Goal: Communication & Community: Answer question/provide support

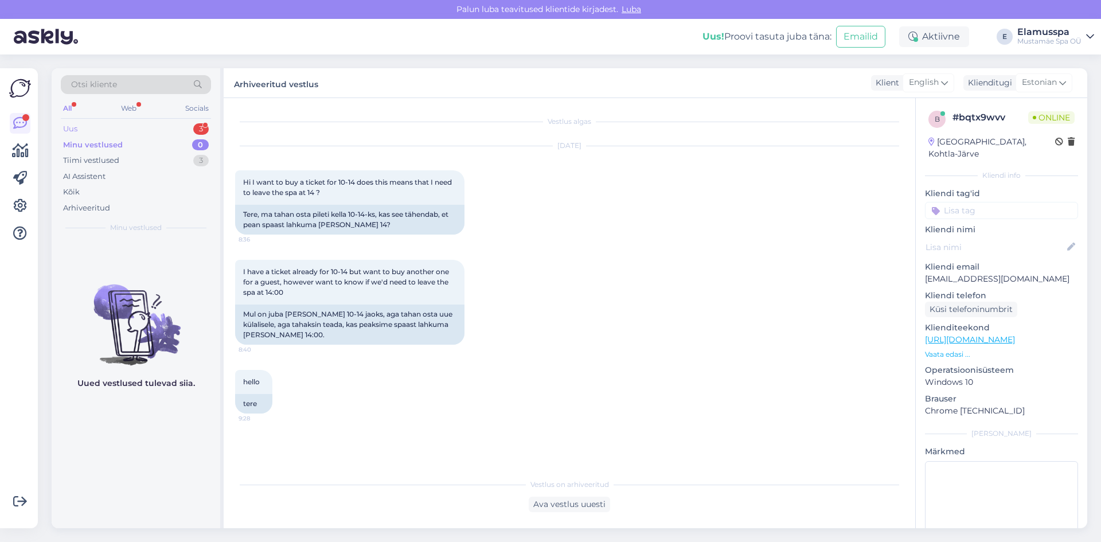
click at [188, 128] on div "Uus 3" at bounding box center [136, 129] width 150 height 16
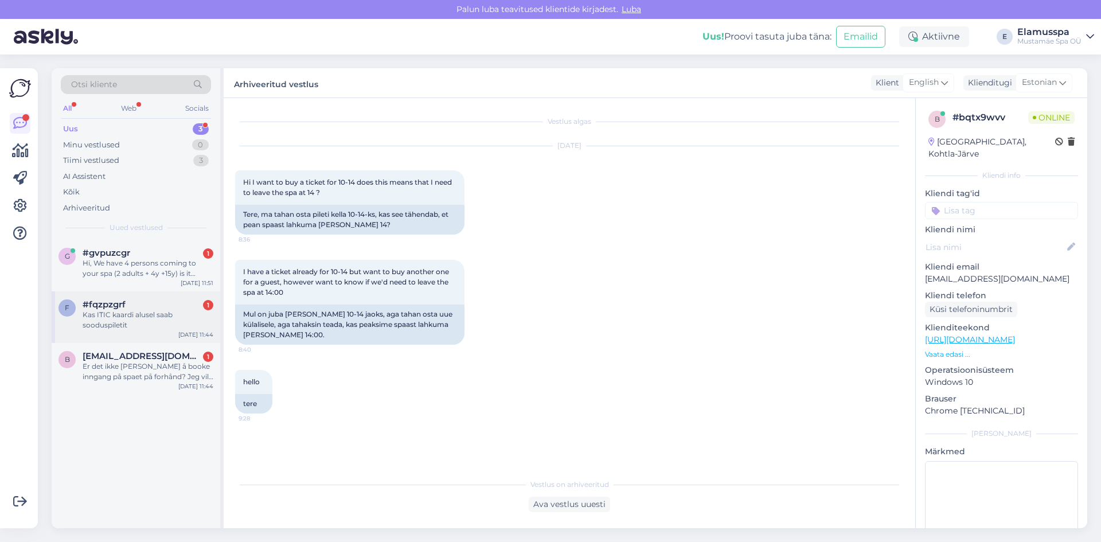
click at [135, 326] on div "Kas ITIC kaardi alusel saab sooduspiletit" at bounding box center [148, 320] width 131 height 21
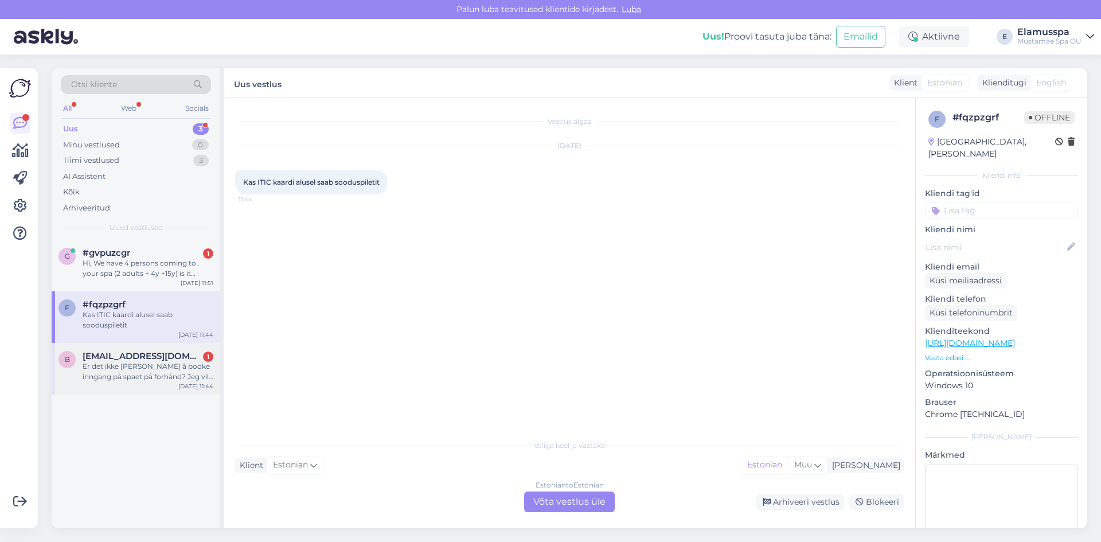
click at [168, 372] on div "Er det ikke [PERSON_NAME] å booke inngang på spaet på forhånd? Jeg vil ta med s…" at bounding box center [148, 371] width 131 height 21
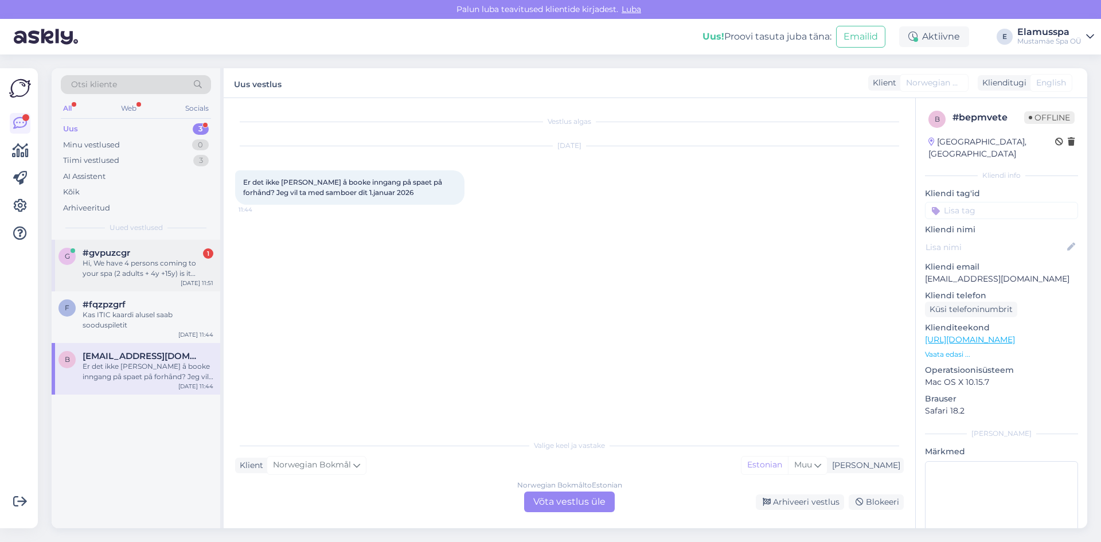
click at [164, 273] on div "Hi, We have 4 persons coming to your spa (2 adults + 4y +15y) is it possible to…" at bounding box center [148, 268] width 131 height 21
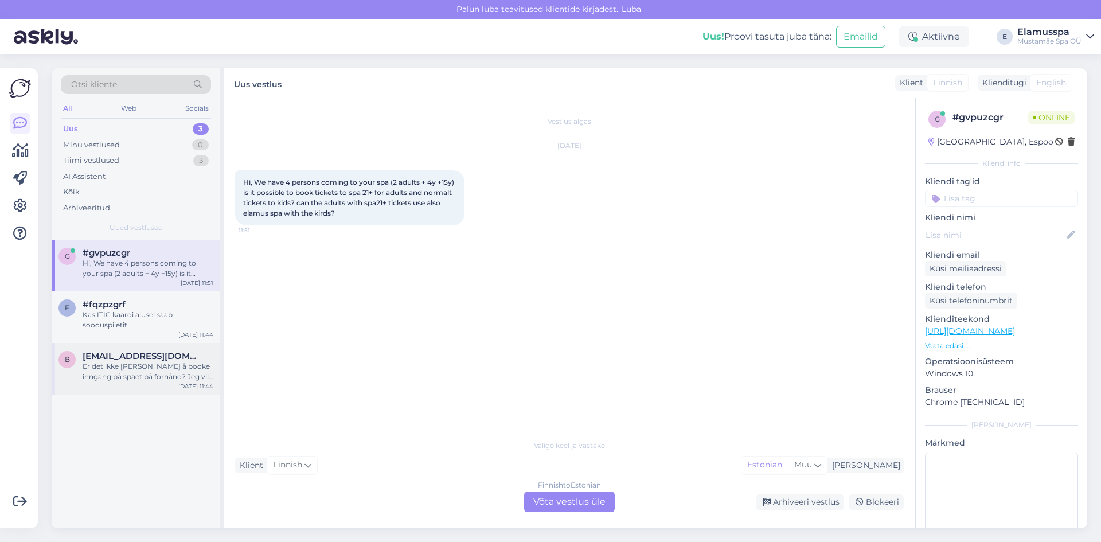
click at [166, 361] on span "[EMAIL_ADDRESS][DOMAIN_NAME]" at bounding box center [142, 356] width 119 height 10
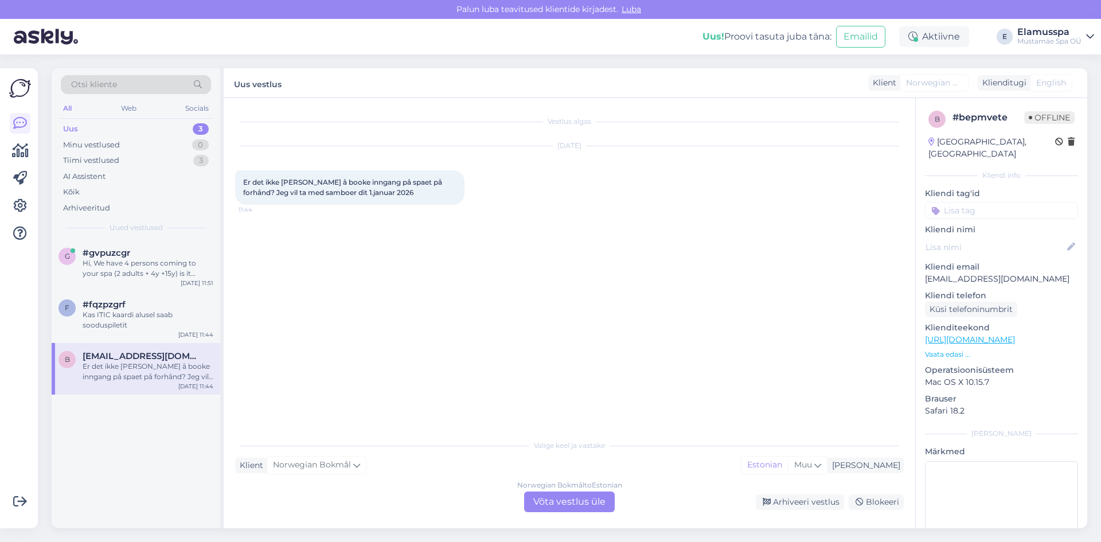
drag, startPoint x: 584, startPoint y: 515, endPoint x: 576, endPoint y: 503, distance: 14.0
click at [583, 514] on div "Vestlus algas [DATE] Er det ikke [PERSON_NAME] å booke inngang på spaet på forh…" at bounding box center [569, 313] width 691 height 430
click at [576, 503] on div "Norwegian Bokmål to Estonian Võta vestlus üle" at bounding box center [569, 501] width 91 height 21
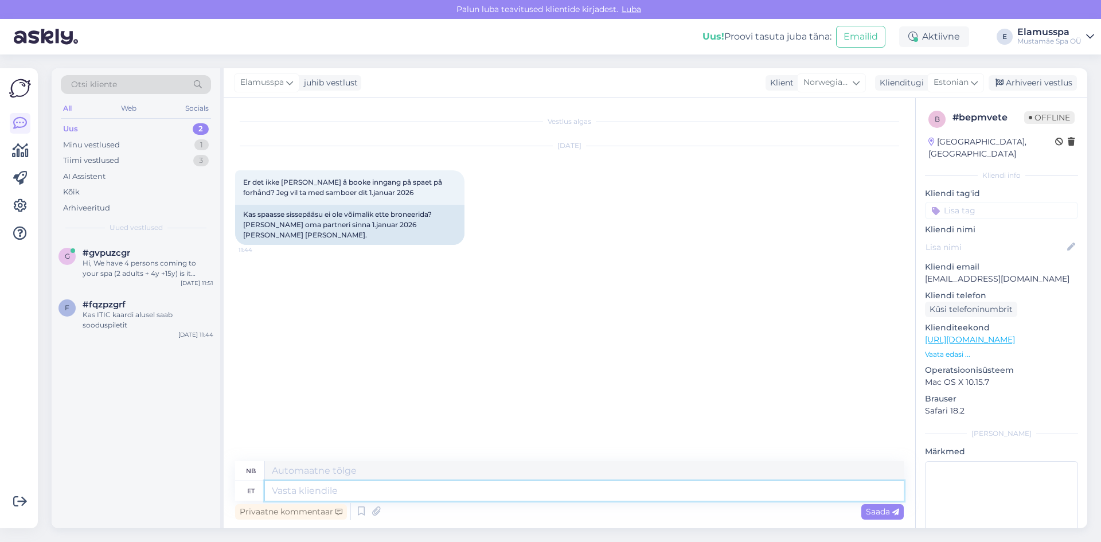
click at [309, 482] on textarea at bounding box center [584, 490] width 639 height 19
type textarea "Tere,"
type textarea "Hallo,"
type textarea "Tere, broneerida ei"
type textarea "Hallo, bestill en"
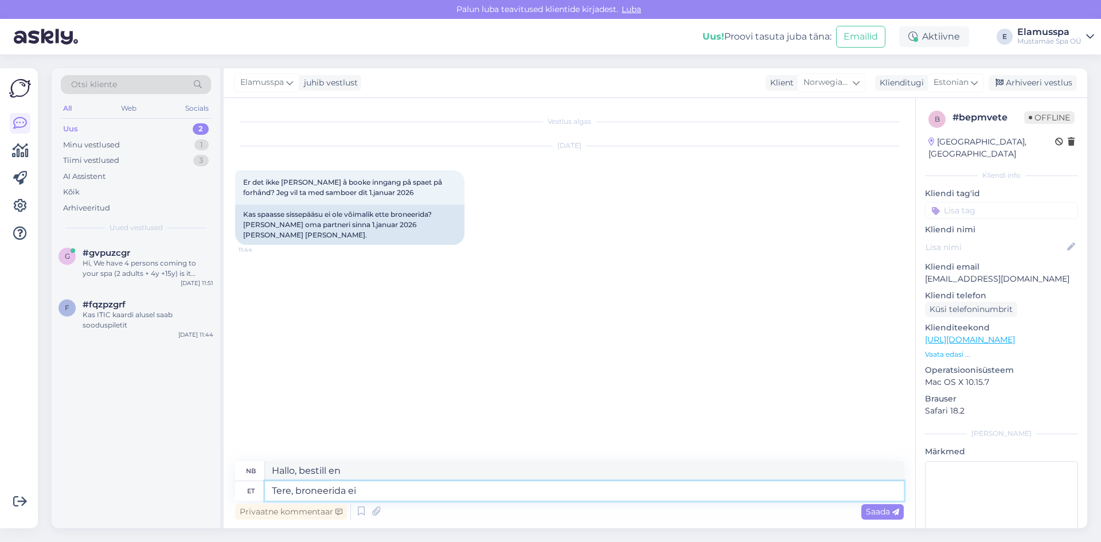
type textarea "Tere, broneerida ei o"
type textarea "Hallo, ingen reservasjoner."
type textarea "Tere, broneerida ei ole vaj"
type textarea "Hallo, det er ingen reservasjon."
type textarea "Tere, broneerida ei [PERSON_NAME], s"
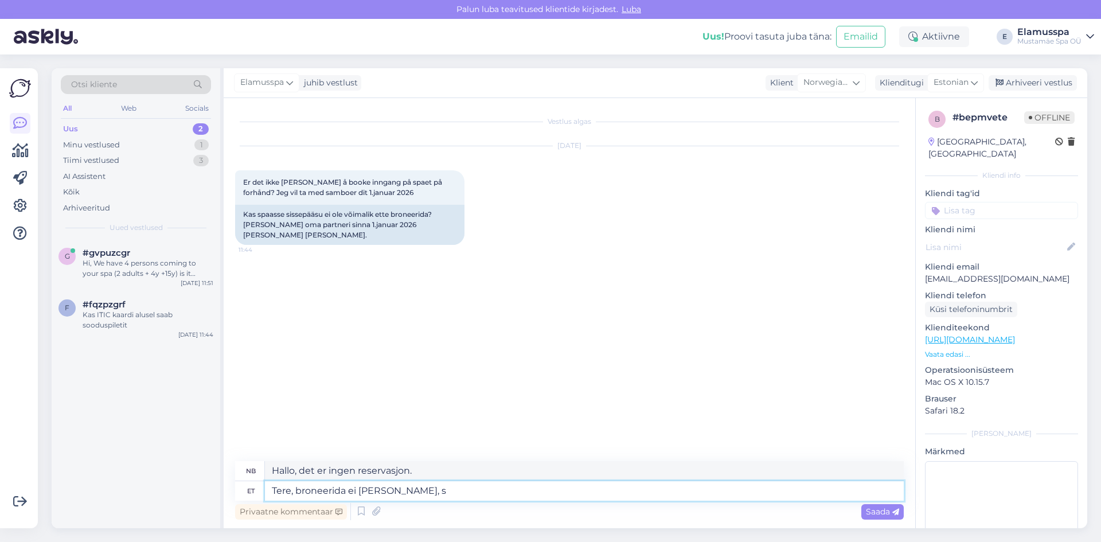
type textarea "Hallo, det er ikke nødvendig å bestille."
type textarea "Tere, broneerida ei [PERSON_NAME], saate k"
type textarea "Hallo, du trenger ikke å bestille, det kan du"
type textarea "Tere, broneerida ei [PERSON_NAME], saate kohal pi"
type textarea "Hei, det er ikke nødvendig å bestille, det [PERSON_NAME] å [PERSON_NAME] opp."
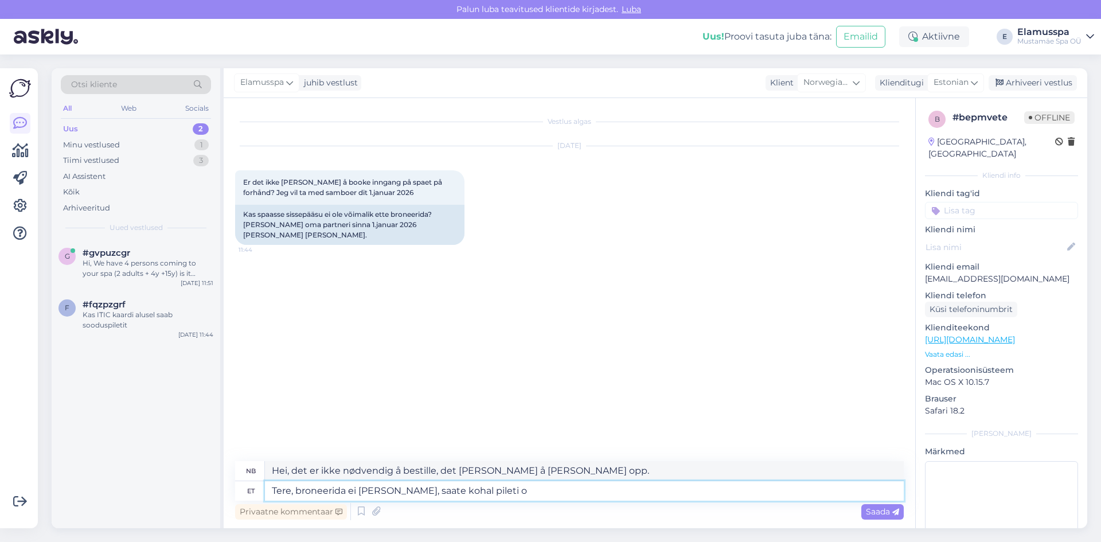
type textarea "Tere, broneerida ei [PERSON_NAME], saate kohal pileti os"
type textarea "Hei, du trenger ikke å bestille, du kan [PERSON_NAME] på stedet."
type textarea "Tere, broneerida ei [PERSON_NAME], saate kohal pileti osta."
type textarea "Hei, du trenger ikke å bestille, du kan kjøpe [PERSON_NAME] på stedet."
type textarea "Tere, broneerida ei [PERSON_NAME], saate kohal pileti osta."
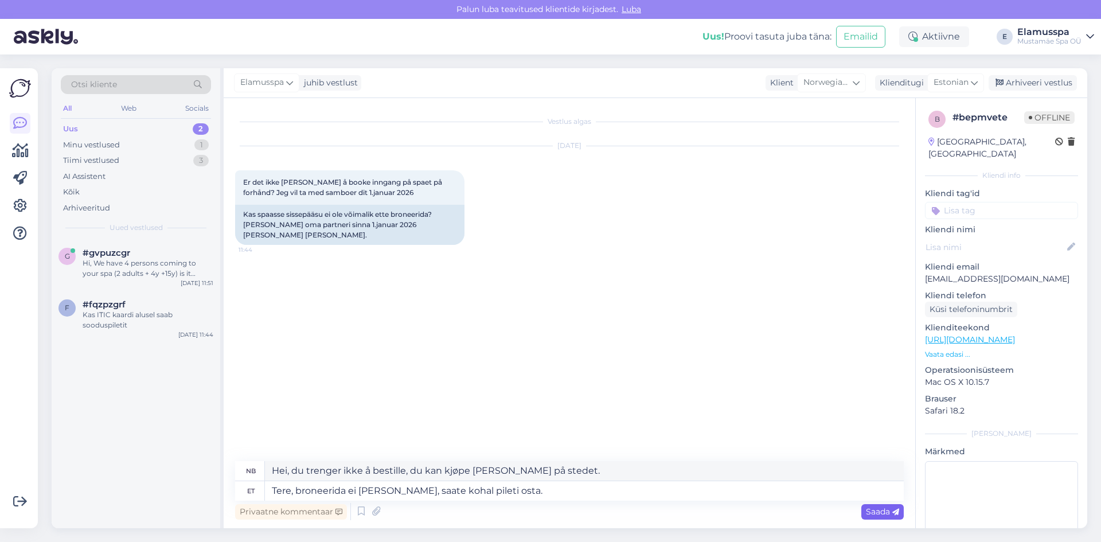
click at [874, 510] on span "Saada" at bounding box center [882, 511] width 33 height 10
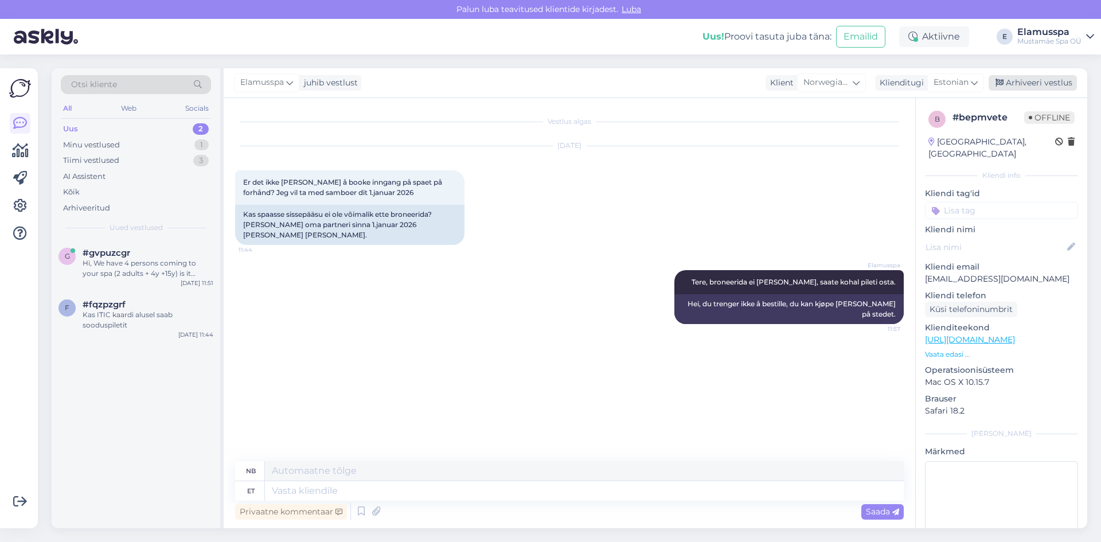
click at [1043, 88] on div "Arhiveeri vestlus" at bounding box center [1032, 82] width 88 height 15
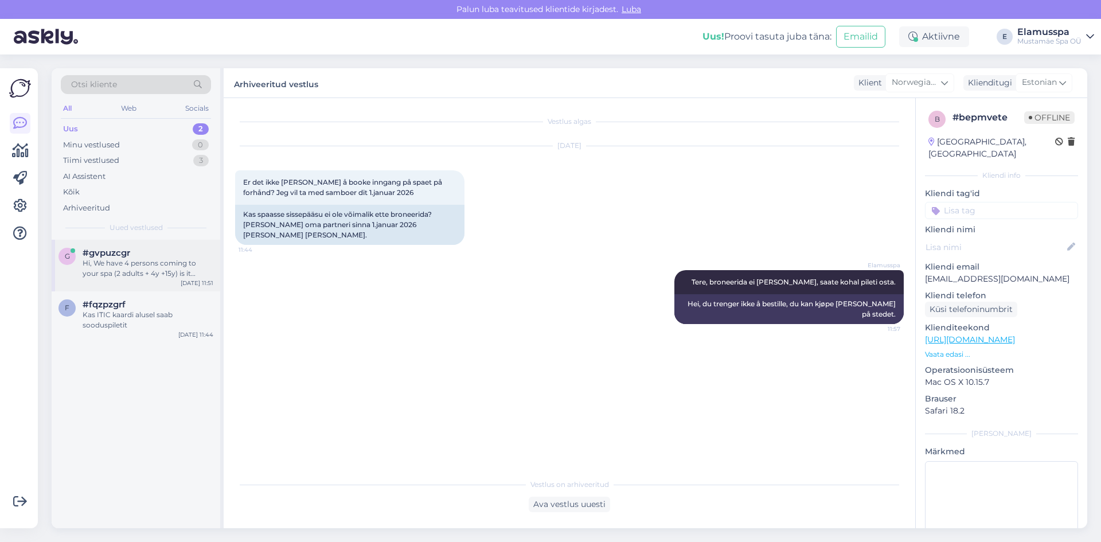
click at [201, 272] on div "Hi, We have 4 persons coming to your spa (2 adults + 4y +15y) is it possible to…" at bounding box center [148, 268] width 131 height 21
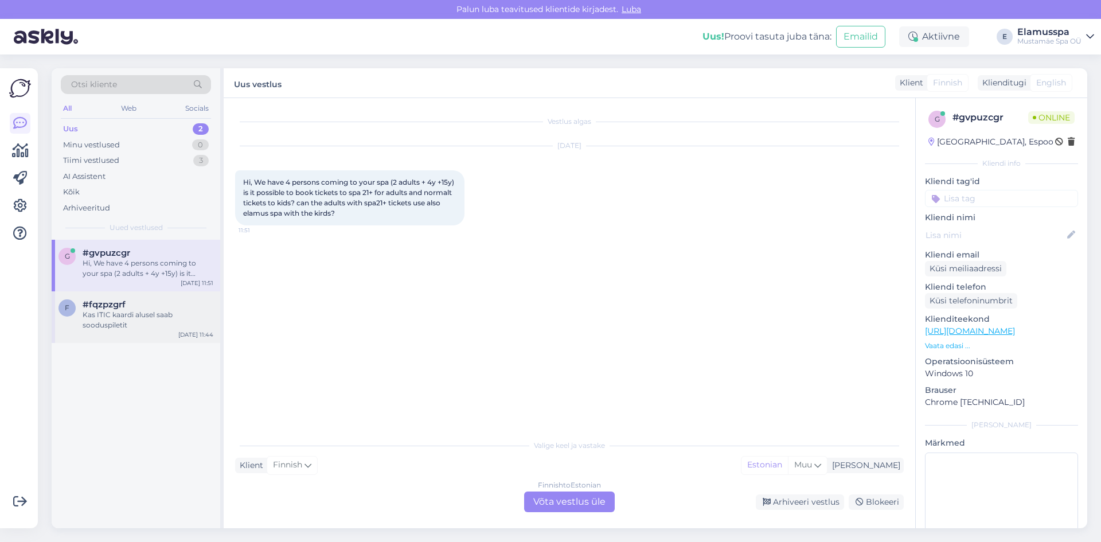
click at [127, 304] on div "#fqzpzgrf" at bounding box center [148, 304] width 131 height 10
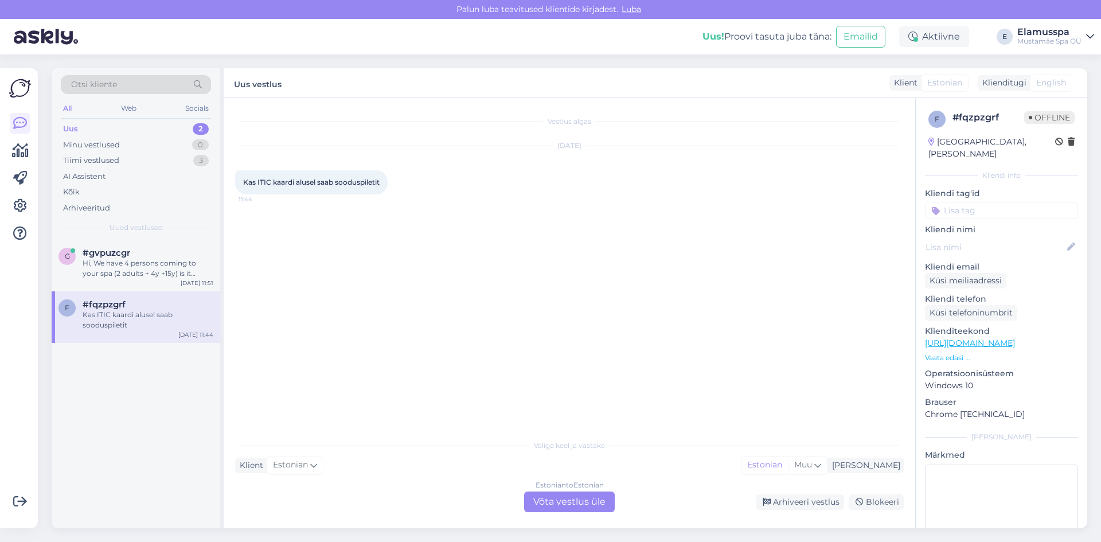
click at [569, 504] on div "Estonian to Estonian Võta vestlus üle" at bounding box center [569, 501] width 91 height 21
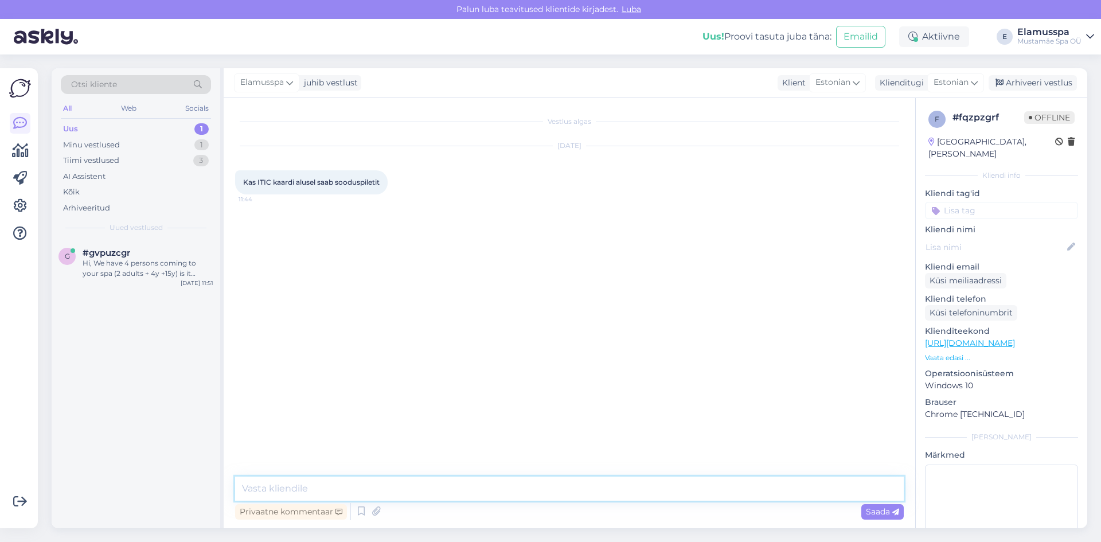
click at [310, 481] on textarea at bounding box center [569, 488] width 668 height 24
type textarea "Tere, ITIC kaardiga saate -15% E-R"
click at [363, 414] on div "Vestlus algas [DATE] Kas ITIC kaardi alusel saab sooduspiletit 11:44" at bounding box center [574, 287] width 679 height 357
click at [892, 510] on icon at bounding box center [895, 512] width 7 height 7
click at [1041, 80] on div "Arhiveeri vestlus" at bounding box center [1032, 82] width 88 height 15
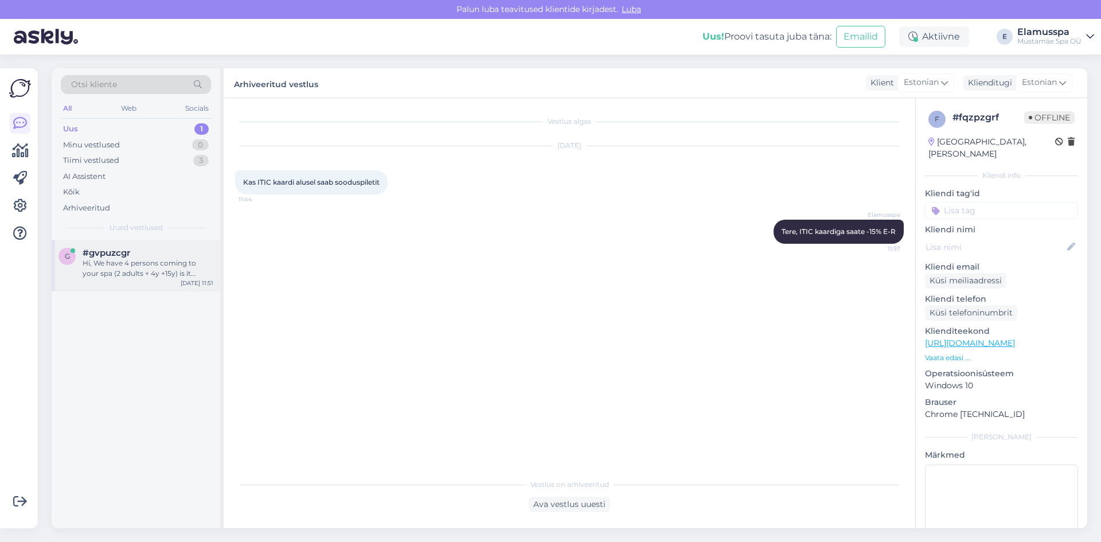
click at [96, 257] on span "#gvpuzcgr" at bounding box center [107, 253] width 48 height 10
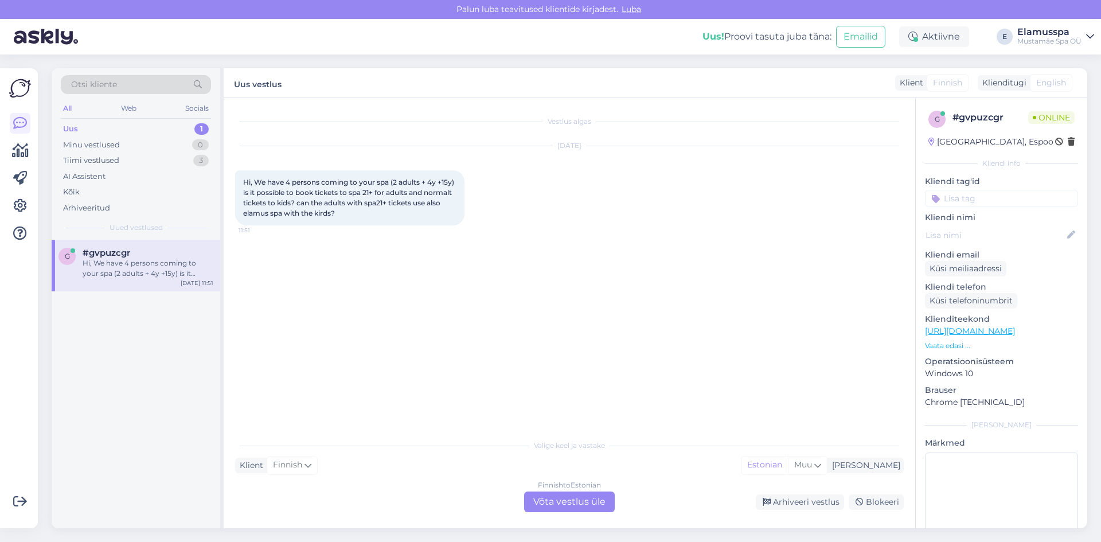
click at [558, 495] on div "Finnish to Estonian Võta vestlus üle" at bounding box center [569, 501] width 91 height 21
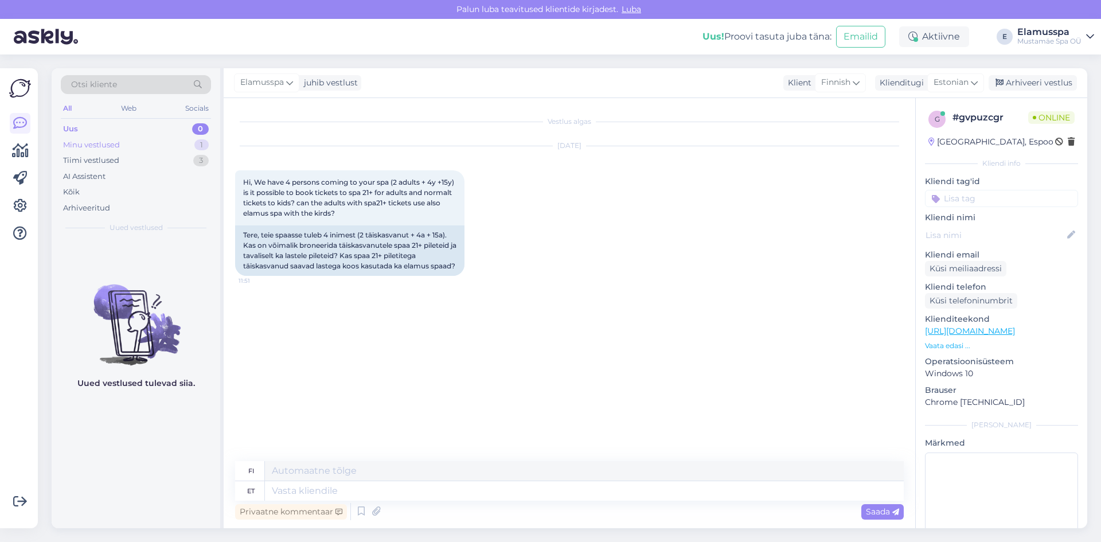
click at [135, 143] on div "Minu vestlused 1" at bounding box center [136, 145] width 150 height 16
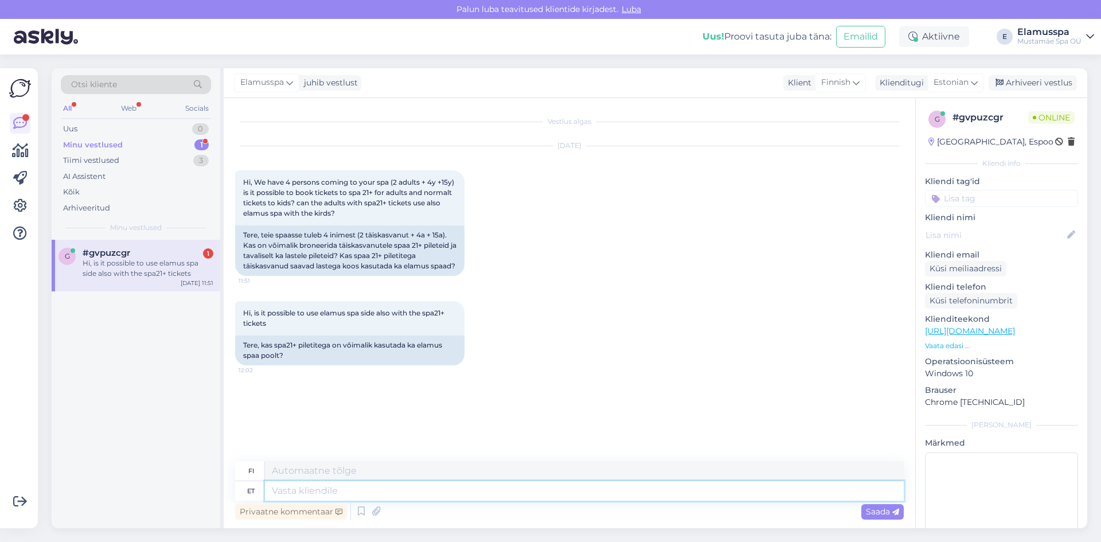
click at [308, 488] on textarea at bounding box center [584, 490] width 639 height 19
type textarea "[PERSON_NAME]"
type textarea "Tere"
type textarea "Hei"
type textarea "Tere!"
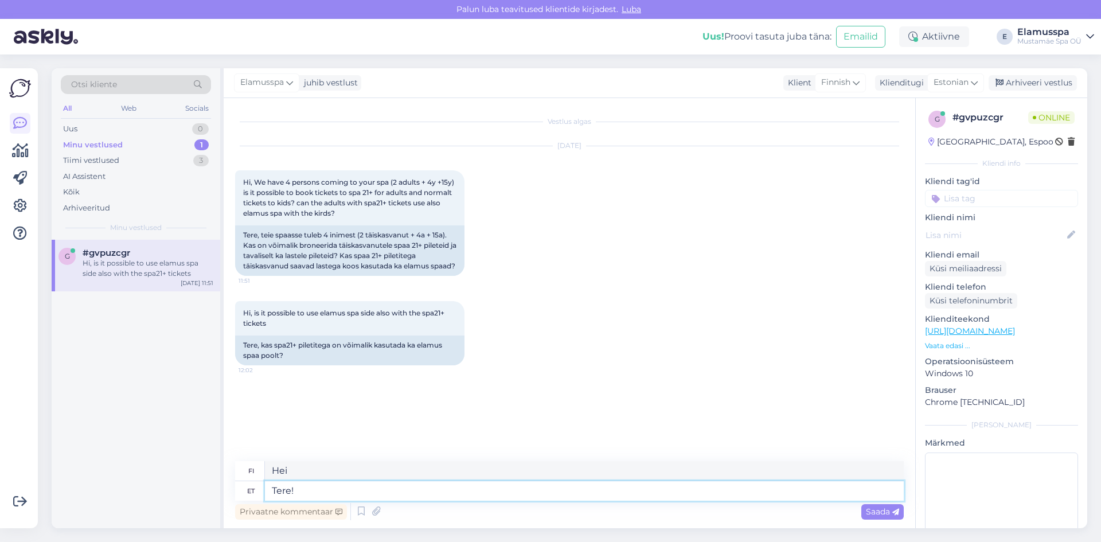
type textarea "Hei!"
type textarea "Tere!elamus"
type textarea "Hei!kokemus"
type textarea "Tere!el"
type textarea "Hei!"
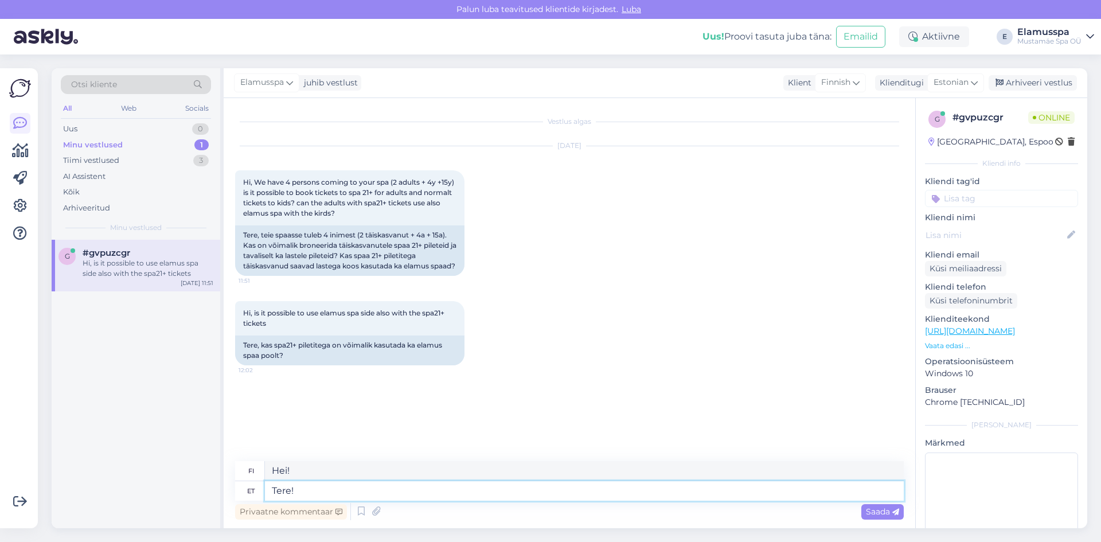
type textarea "Tere"
type textarea "Hei"
type textarea "Tere"
click at [863, 89] on div "Finnish" at bounding box center [840, 82] width 51 height 18
click at [802, 253] on link "English" at bounding box center [824, 262] width 126 height 18
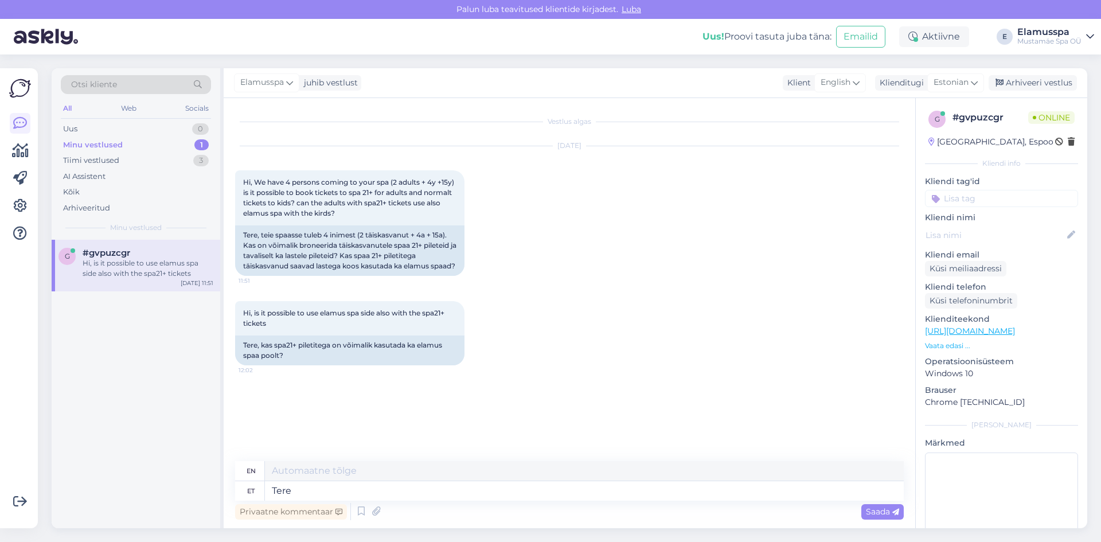
type textarea "Hello"
click at [314, 498] on textarea "Tere" at bounding box center [584, 490] width 639 height 19
type textarea "Tere päevast!"
type textarea "Good day!"
type textarea "Tere päevast! Please be warned"
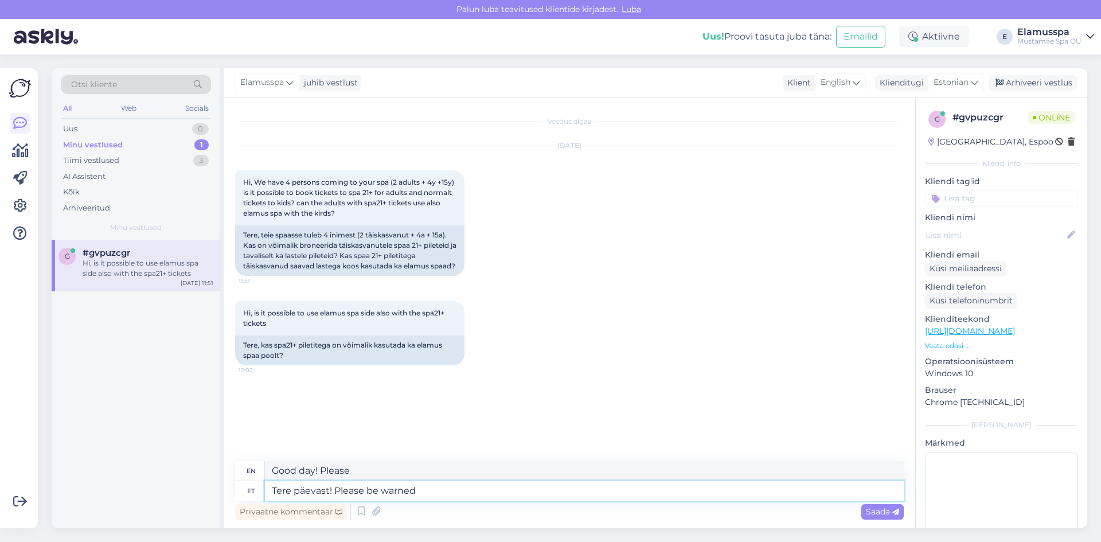
type textarea "Good day! Please be warned"
type textarea "Tere päevast! Please be warned that"
type textarea "Good day! Please be warned that"
type textarea "Tere päevast! Please be warned"
type textarea "Good day! Please be warned"
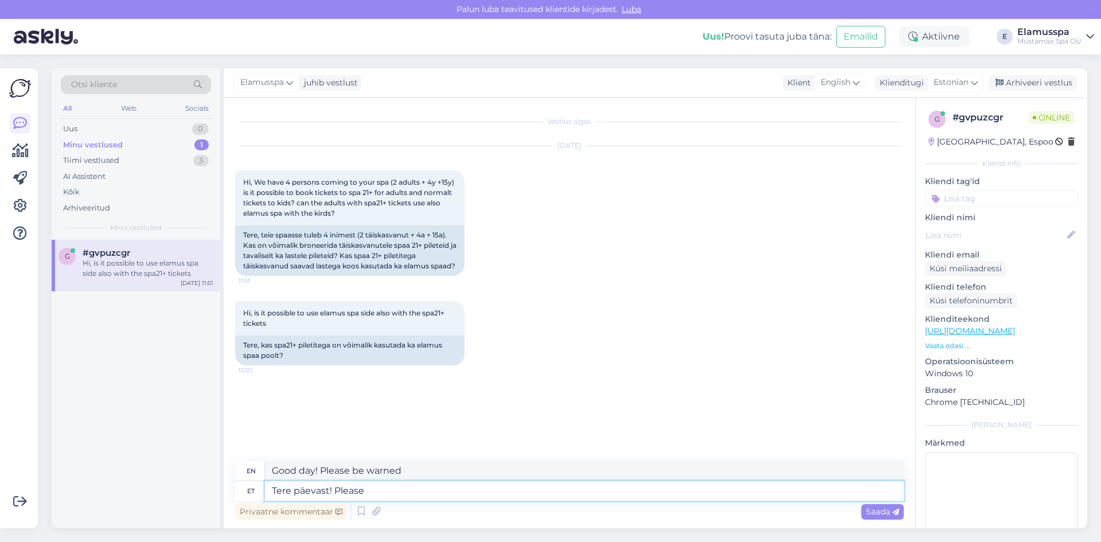
type textarea "Tere päevast! Pleas"
type textarea "Good day! Please be"
type textarea "Tere päevast! Ple"
type textarea "Good day! Please"
type textarea "Tere päevast!"
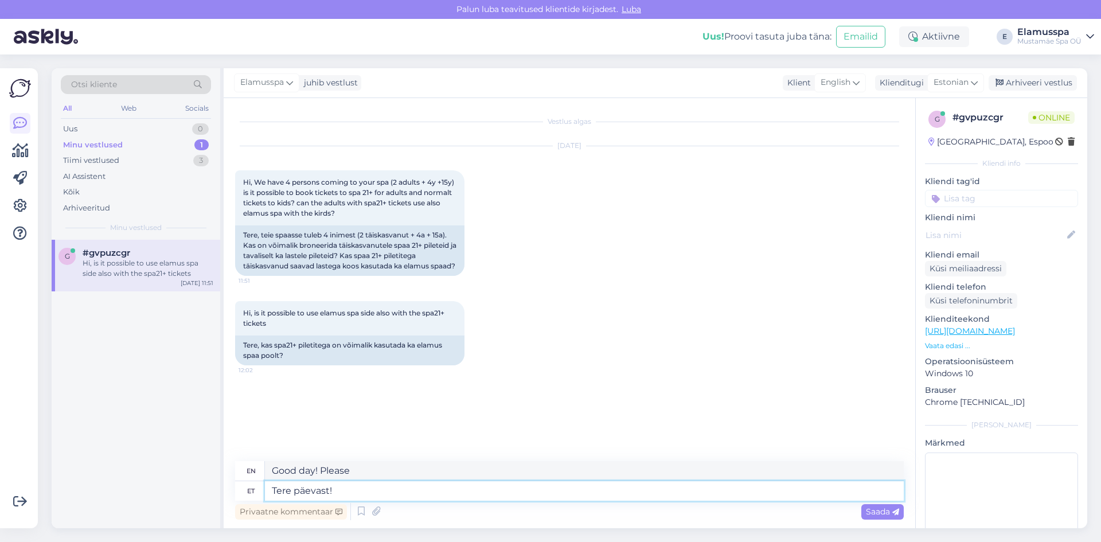
type textarea "Good day!"
type textarea "Tere päevast! Elamus"
type textarea "Good day! Experience"
type textarea "Tere päevast! Elamus Spa"
type textarea "Good day! Elamus Spa"
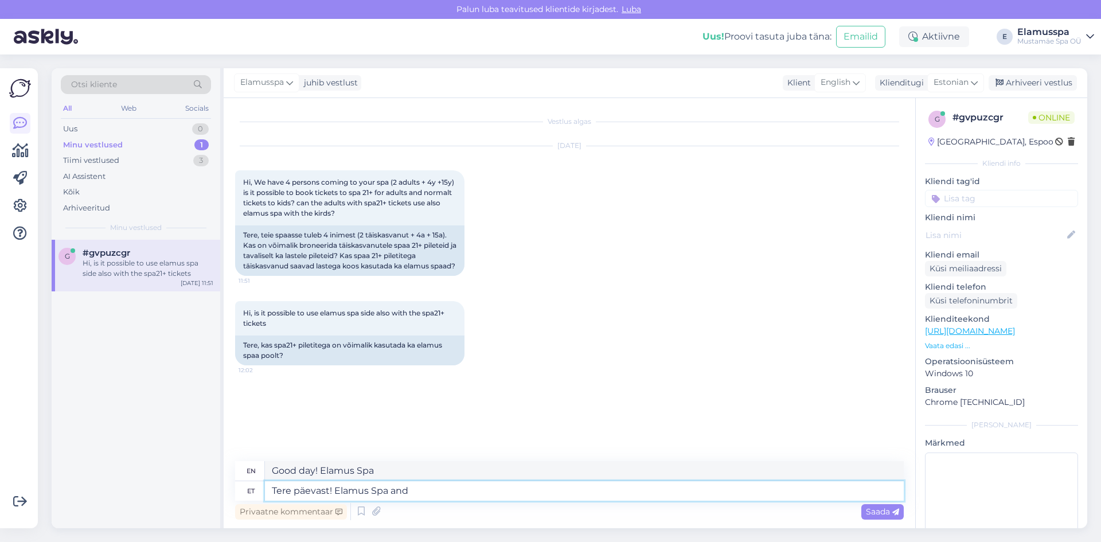
type textarea "Tere päevast! Elamus Spa and"
type textarea "Good day! Elamus Spa and"
type textarea "Tere päevast! Elamus Spa and Spa21+"
type textarea "Good day! Elamus Spa and Spa21+"
type textarea "Tere päevast! Elamus Spa and Spa21+ are"
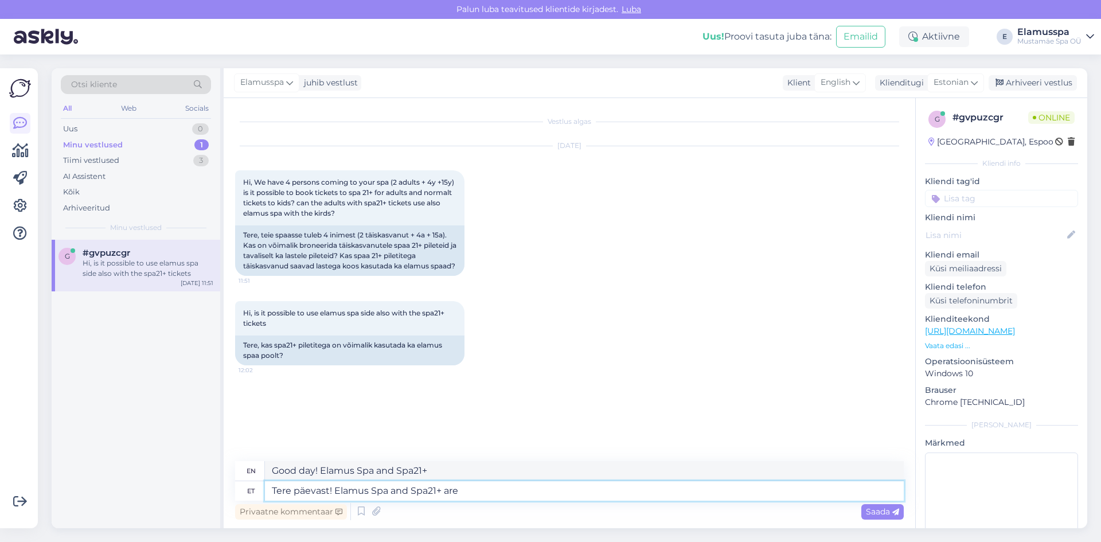
type textarea "Good day! Elamus Spa and Spa21+ are"
type textarea "Tere päevast! Elamus Spa and Spa21+ are two"
type textarea "Good day! Elamus Spa and Spa21+ are two"
type textarea "Tere päevast! Elamus Spa and Spa21+ are two differet"
type textarea "Good day! Elamus Spa and Spa21+ are two different"
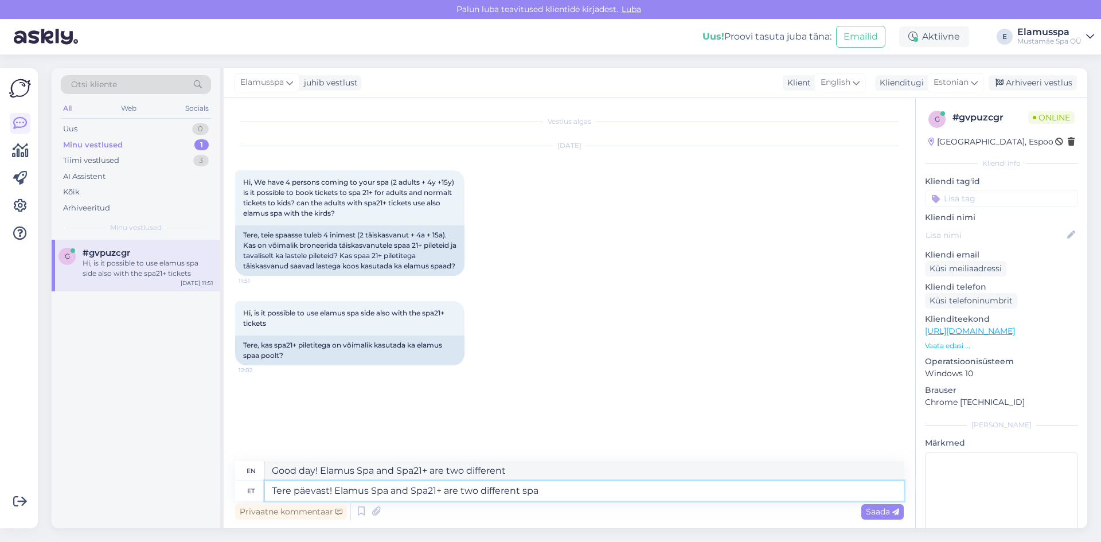
type textarea "Tere päevast! Elamus Spa and Spa21+ are two different spa"
type textarea "Good day! Elamus Spa and Spa21+ are two different spas"
type textarea "Tere päevast! Elamus Spa and Spa21+ are two different spa sides"
type textarea "Good day! Elamus Spa and Spa21+ are two different spa sides"
type textarea "Tere päevast! Elamus Spa and Spa21+ are two different spa sides -"
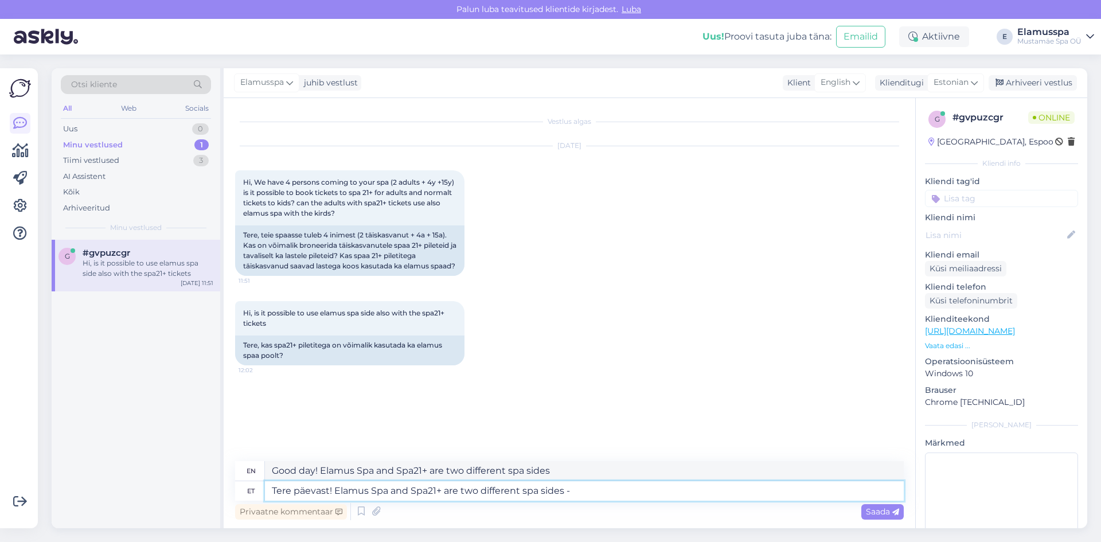
type textarea "Good day! Elamus Spa and Spa21+ are two different spa sides -"
type textarea "Tere päevast! Elamus Spa and Spa21+ are two different spa sides - children"
type textarea "Good day! Elamus Spa and Spa21+ are two different spa sides - children"
type textarea "Tere päevast! Elamus Spa and Spa21+ are two different spa sides - children below"
type textarea "Good day! Elamus Spa and Spa21+ are two different spa sides - children below"
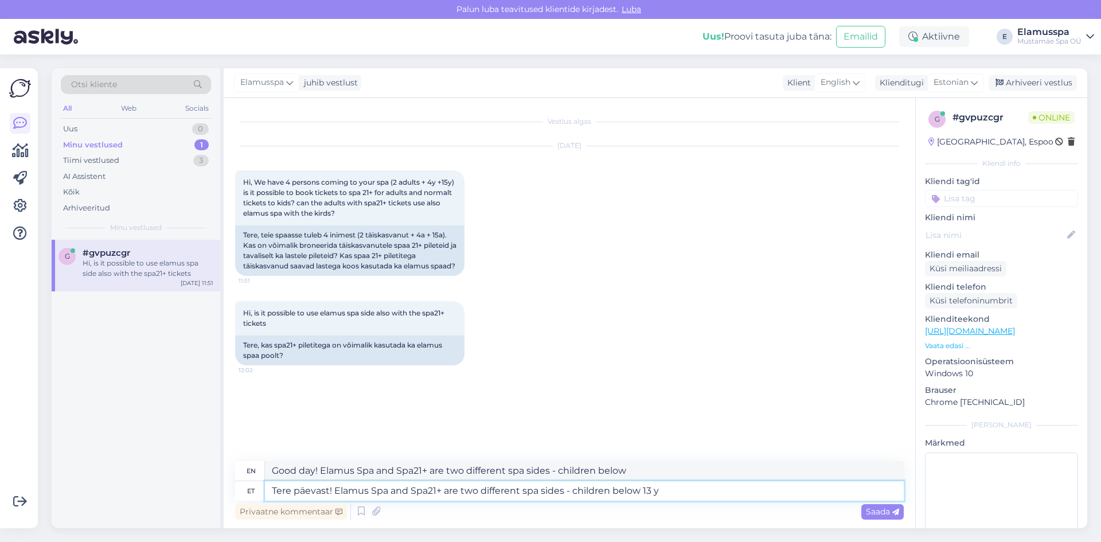
type textarea "Tere päevast! Elamus Spa and Spa21+ are two different spa sides - children belo…"
type textarea "Good day! Elamus Spa and Spa21+ are two different spa sides - children below 13"
type textarea "Tere päevast! Elamus Spa and Spa21+ are two different spa sides - children belo…"
type textarea "Good day! Elamus Spa and Spa21+ are two different spa sides - children below 13…"
type textarea "Tere päevast! Elamus Spa and Spa21+ are two different spa sides - children belo…"
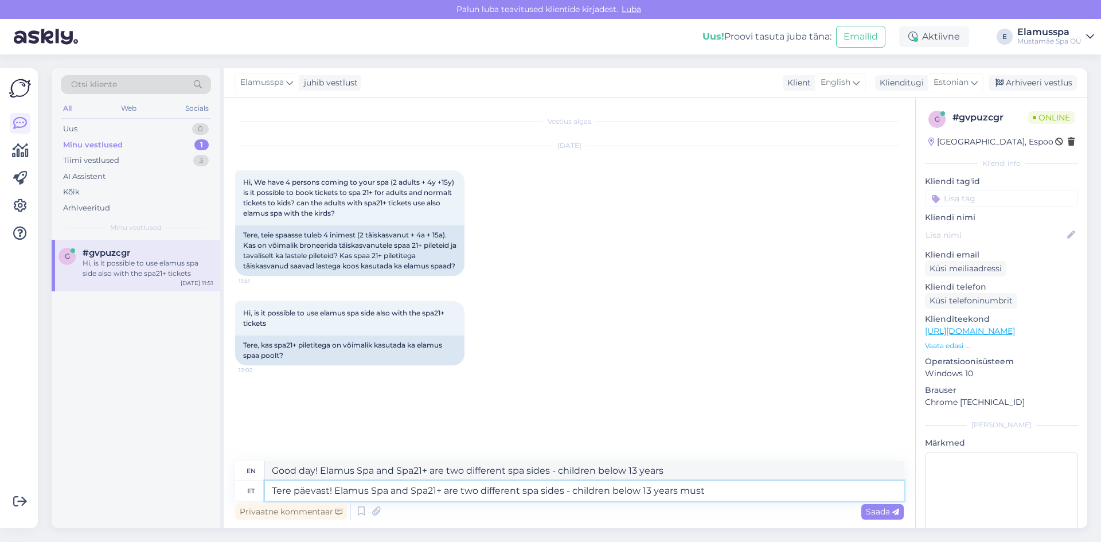
type textarea "Good day! Elamus Spa and Spa21+ are two different spa sides - children below 13…"
type textarea "Tere päevast! Elamus Spa and Spa21+ are two different spa sides - children belo…"
type textarea "Good day! Elamus Spa and Spa21+ are two different spa sides - children below 13…"
type textarea "Tere päevast! Elamus Spa and Spa21+ are two different spa sides - children belo…"
type textarea "Good day! Elamus Spa and Spa21+ are two different spa sides - children below 13…"
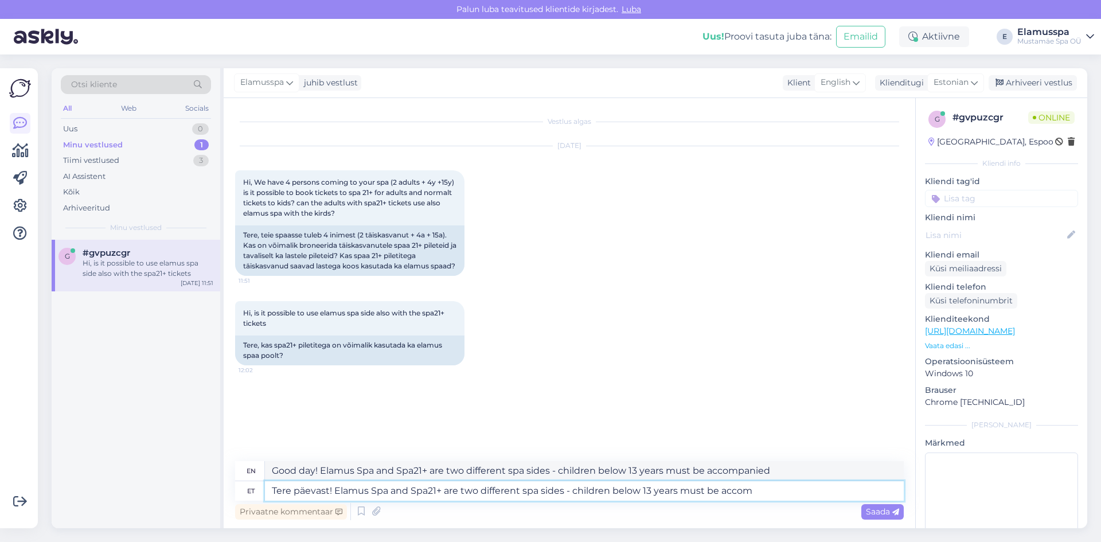
type textarea "Tere päevast! Elamus Spa and Spa21+ are two different spa sides - children belo…"
type textarea "Good day! Elamus Spa and Spa21+ are two different spa sides - children below 13…"
type textarea "Tere päevast! Elamus Spa and Spa21+ are two different spa sides - children belo…"
type textarea "Good day! Elamus Spa and Spa21+ are two different spa sides - children below 13…"
type textarea "Tere päevast! Elamus Spa and Spa21+ are two different spa sides - children belo…"
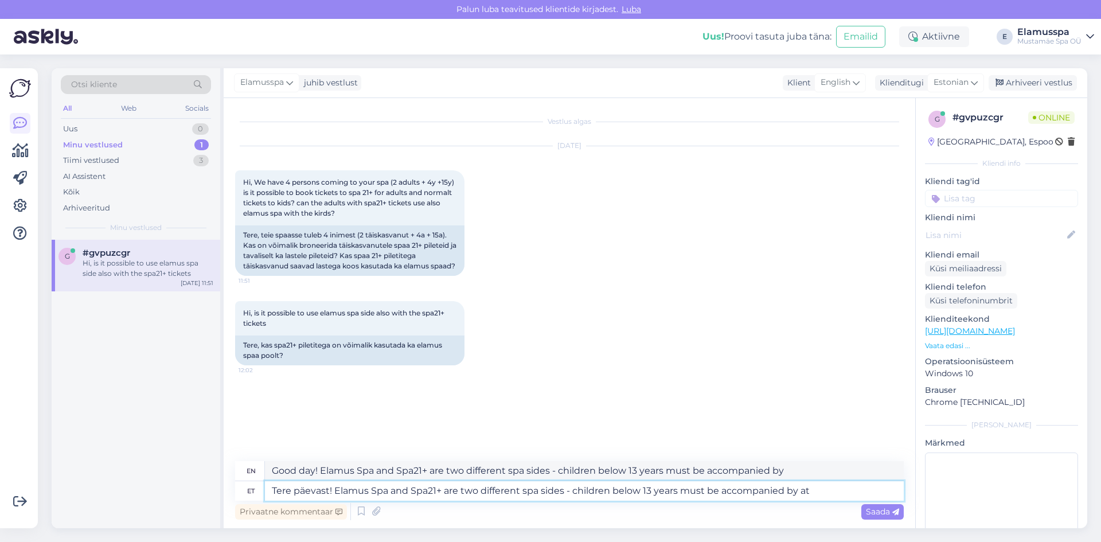
type textarea "Good day! Elamus Spa and Spa21+ are two different spa sides - children below 13…"
type textarea "Tere päevast! Elamus Spa and Spa21+ are two different spa sides - children belo…"
type textarea "Good day! Elamus Spa and Spa21+ are two different spa sides - children below 13…"
type textarea "Tere päevast! Elamus Spa and Spa21+ are two different spa sides - children belo…"
type textarea "Good day! Elamus Spa and Spa21+ are two different spa sides - children below 13…"
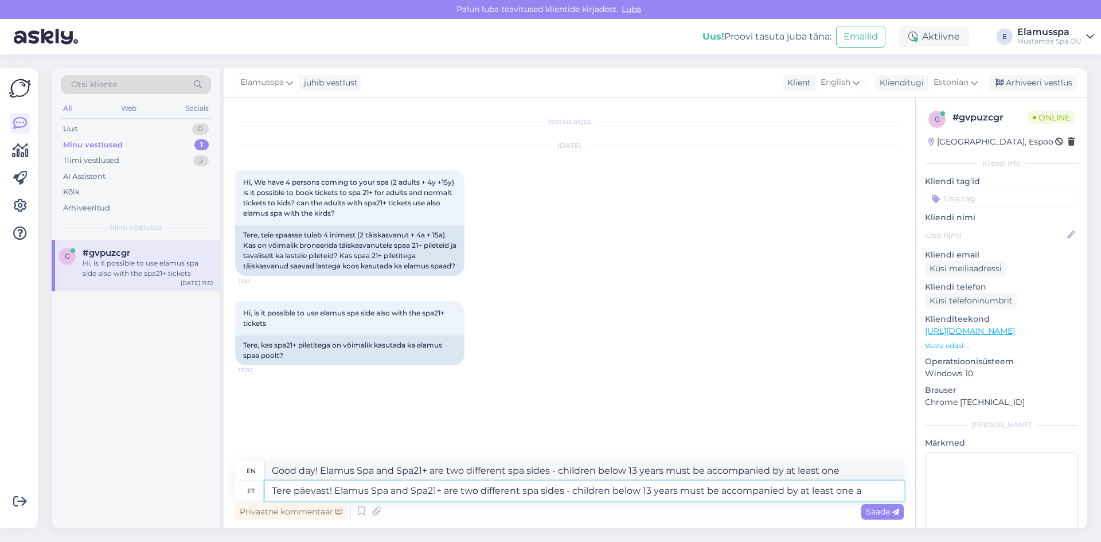
type textarea "Tere päevast! Elamus Spa and Spa21+ are two different spa sides - children belo…"
type textarea "Good day! Elamus Spa and Spa21+ are two different spa sides - children below 13…"
type textarea "Tere päevast! Elamus Spa and Spa21+ are two different spa sides - children belo…"
type textarea "Good day! Elamus Spa and Spa21+ are two different spa sides - children below 13…"
type textarea "Tere päevast! Elamus Spa and Spa21+ are two different spa sides - children belo…"
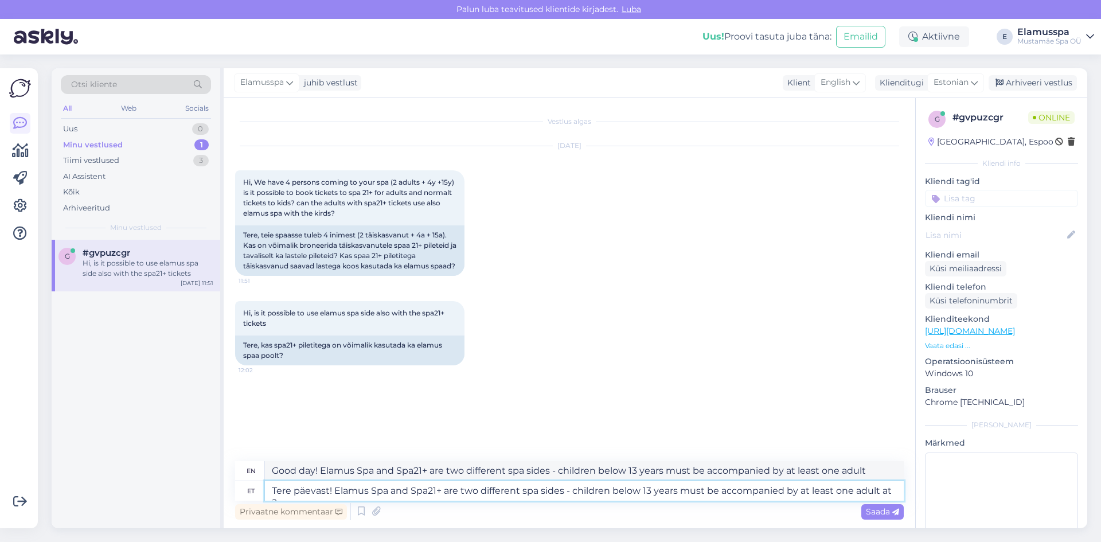
type textarea "Good day! Elamus Spa and Spa21+ are two different spa sides - children below 13…"
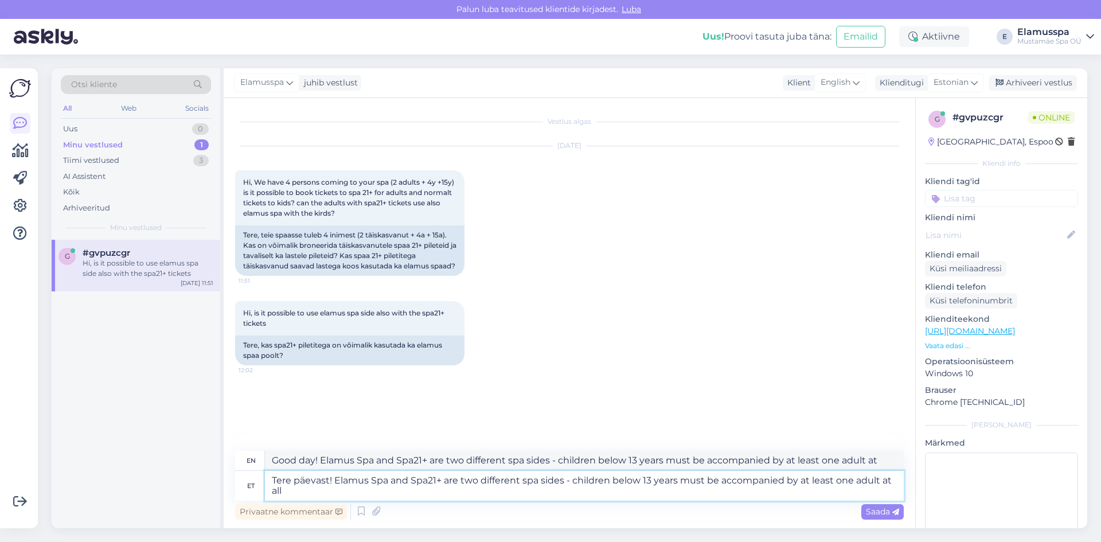
type textarea "Tere päevast! Elamus Spa and Spa21+ are two different spa sides - children belo…"
type textarea "Good day! Elamus Spa and Spa21+ are two different spa sides - children below 13…"
type textarea "Tere päevast! Elamus Spa and Spa21+ are two different spa sides - children belo…"
type textarea "Good day! Elamus Spa and Spa21+ are two different spa sides - children below 13…"
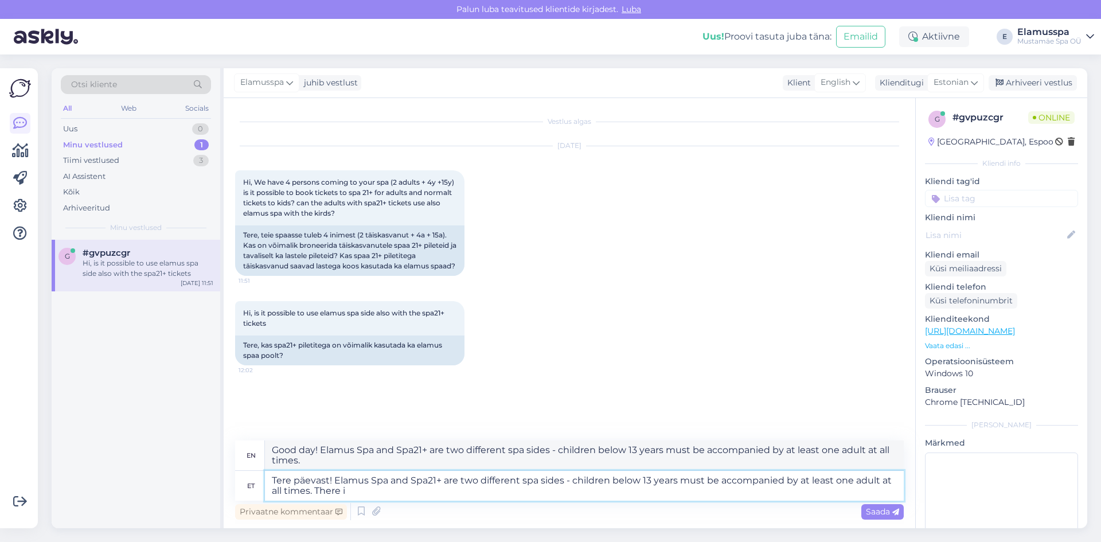
type textarea "Tere päevast! Elamus Spa and Spa21+ are two different spa sides - children belo…"
type textarea "Good day! Elamus Spa and Spa21+ are two different spa sides - children below 13…"
type textarea "Tere päevast! Elamus Spa and Spa21+ are two different spa sides - children belo…"
type textarea "Good day! Elamus Spa and Spa21+ are two different spa sides - children below 13…"
type textarea "Tere päevast! Elamus Spa and Spa21+ are two different spa sides - children belo…"
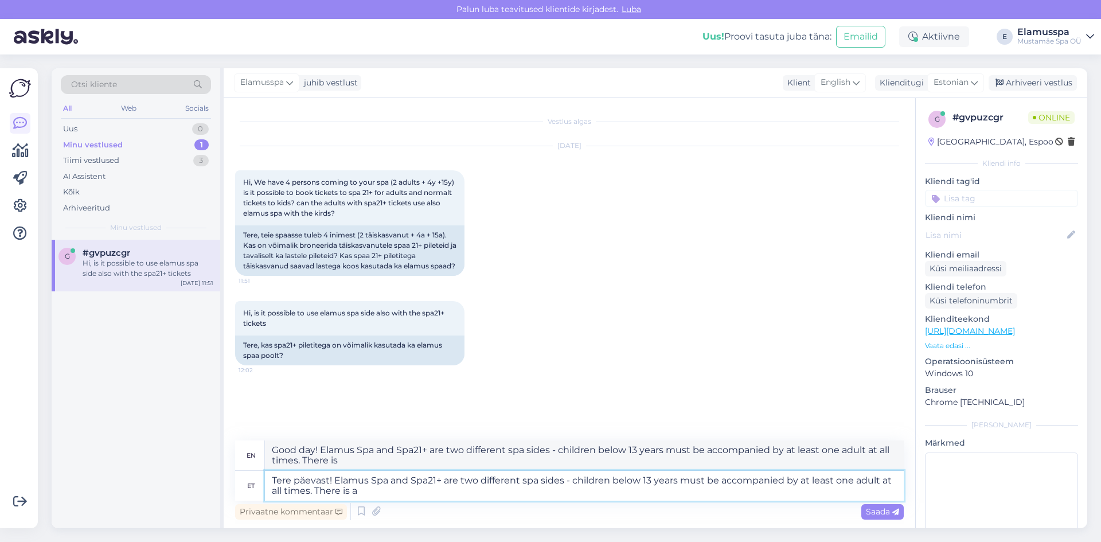
type textarea "Good day! Elamus Spa and Spa21+ are two different spa sides - children below 13…"
type textarea "Tere päevast! Elamus Spa and Spa21+ are two different spa sides - children belo…"
type textarea "Good day! Elamus Spa and Spa21+ are two different spa sides - children below 13…"
type textarea "Tere päevast! Elamus Spa and Spa21+ are two different spa sides - children belo…"
type textarea "Good day! Elamus Spa and Spa21+ are two different spa sides - children below 13…"
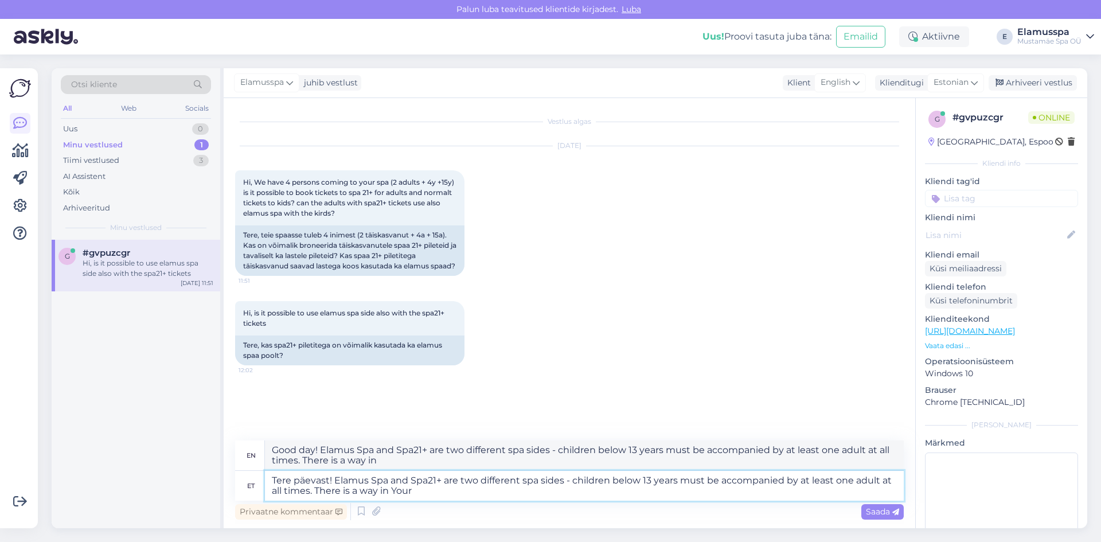
type textarea "Tere päevast! Elamus Spa and Spa21+ are two different spa sides - children belo…"
type textarea "Good day! Elamus Spa and Spa21+ are two different spa sides - children below 13…"
type textarea "Tere päevast! Elamus Spa and Spa21+ are two different spa sides - children belo…"
type textarea "Good day! Elamus Spa and Spa21+ are two different spa sides - children below 13…"
type textarea "Tere päevast! Elamus Spa and Spa21+ are two different spa sides - children belo…"
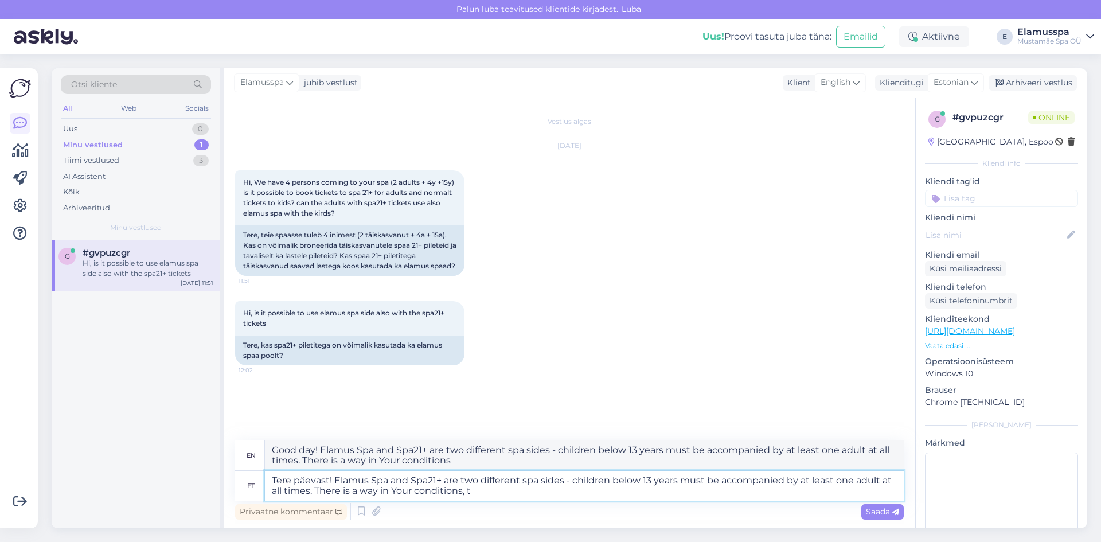
type textarea "Good day! Elamus Spa and Spa21+ are two different spa sides - children below 13…"
type textarea "Tere päevast! Elamus Spa and Spa21+ are two different spa sides - children belo…"
type textarea "Good day! Elamus Spa and Spa21+ are two different spa sides - children below 13…"
type textarea "Tere päevast! Elamus Spa and Spa21+ are two different spa sides - children belo…"
type textarea "Good day! Elamus Spa and Spa21+ are two different spa sides - children below 13…"
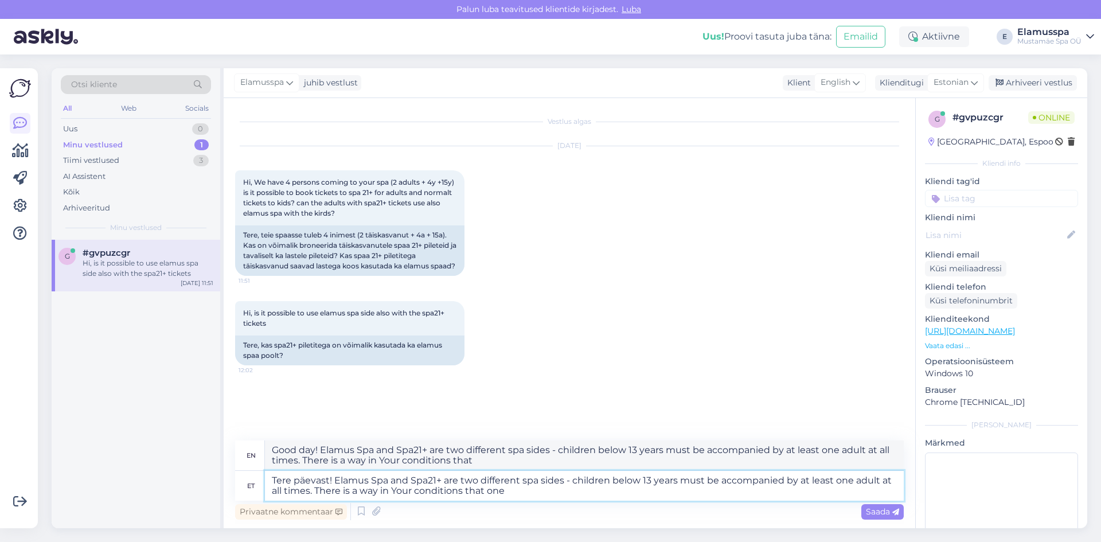
type textarea "Tere päevast! Elamus Spa and Spa21+ are two different spa sides - children belo…"
type textarea "Good day! Elamus Spa and Spa21+ are two different spa sides - children below 13…"
type textarea "Tere päevast! Elamus Spa and Spa21+ are two different spa sides - children belo…"
type textarea "Good day! Elamus Spa and Spa21+ are two different spa sides - children below 13…"
type textarea "Tere päevast! Elamus Spa and Spa21+ are two different spa sides - children belo…"
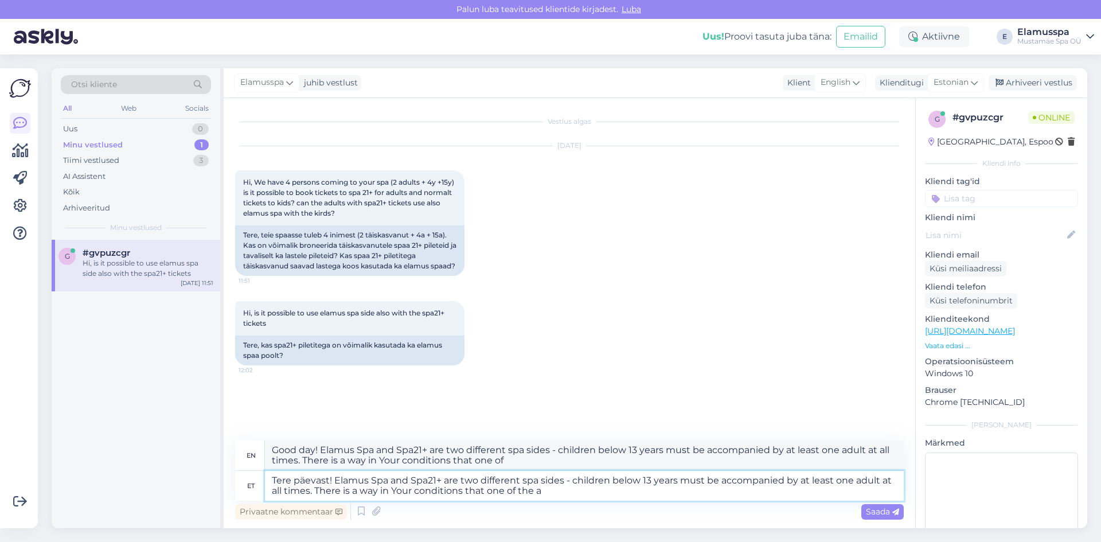
type textarea "Good day! Elamus Spa and Spa21+ are two different spa sides - children below 13…"
type textarea "Tere päevast! Elamus Spa and Spa21+ are two different spa sides - children belo…"
type textarea "Good day! Elamus Spa and Spa21+ are two different spa sides - children below 13…"
type textarea "Tere päevast! Elamus Spa and Spa21+ are two different spa sides - children belo…"
type textarea "Good day! Elamus Spa and Spa21+ are two different spa sides - children below 13…"
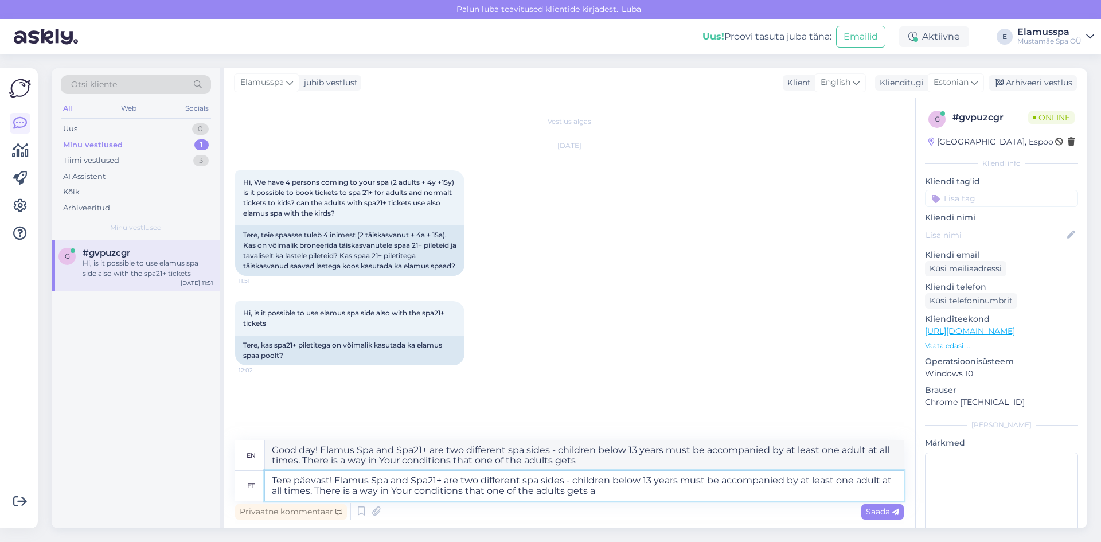
type textarea "Tere päevast! Elamus Spa and Spa21+ are two different spa sides - children belo…"
type textarea "Good day! Elamus Spa and Spa21+ are two different spa sides - children below 13…"
type textarea "Tere päevast! Elamus Spa and Spa21+ are two different spa sides - children belo…"
type textarea "Good day! Elamus Spa and Spa21+ are two different spa sides - children below 13…"
type textarea "Tere päevast! Elamus Spa and Spa21+ are two different spa sides - children belo…"
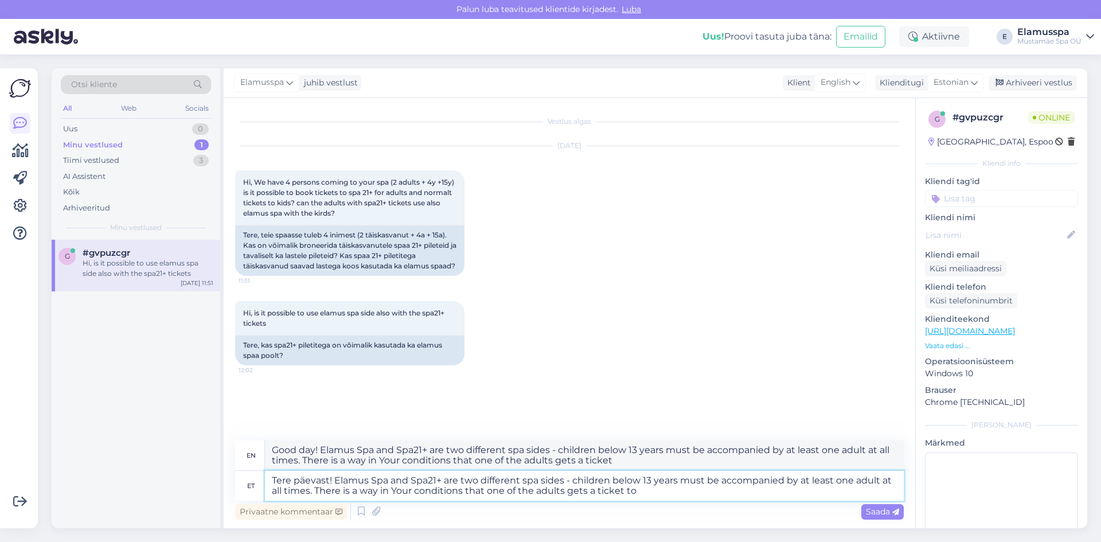
type textarea "Good day! Elamus Spa and Spa21+ are two different spa sides - children below 13…"
type textarea "Tere päevast! Elamus Spa and Spa21+ are two different spa sides - children belo…"
type textarea "Good day! Elamus Spa and Spa21+ are two different spa sides - children below 13…"
type textarea "Tere päevast! Elamus Spa and Spa21+ are two different spa sides - children belo…"
type textarea "Good day! Elamus Spa and Spa21+ are two different spa sides - children below 13…"
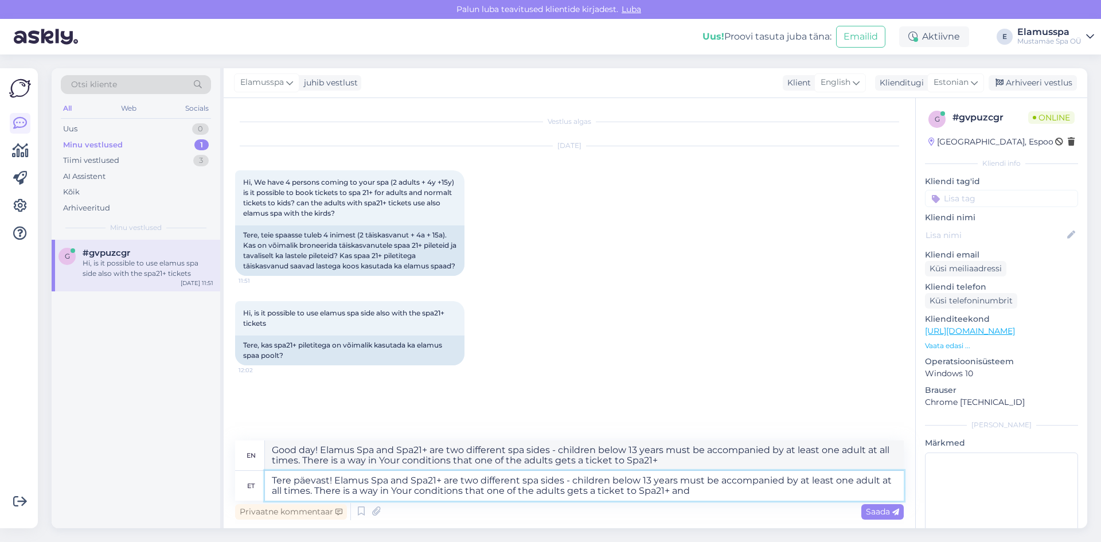
type textarea "Tere päevast! Elamus Spa and Spa21+ are two different spa sides - children belo…"
type textarea "Good day! Elamus Spa and Spa21+ are two different spa sides - children below 13…"
type textarea "Tere päevast! Elamus Spa and Spa21+ are two different spa sides - children belo…"
type textarea "Good day! Elamus Spa and Spa21+ are two different spa sides - children below 13…"
type textarea "Tere päevast! Elamus Spa and Spa21+ are two different spa sides - children belo…"
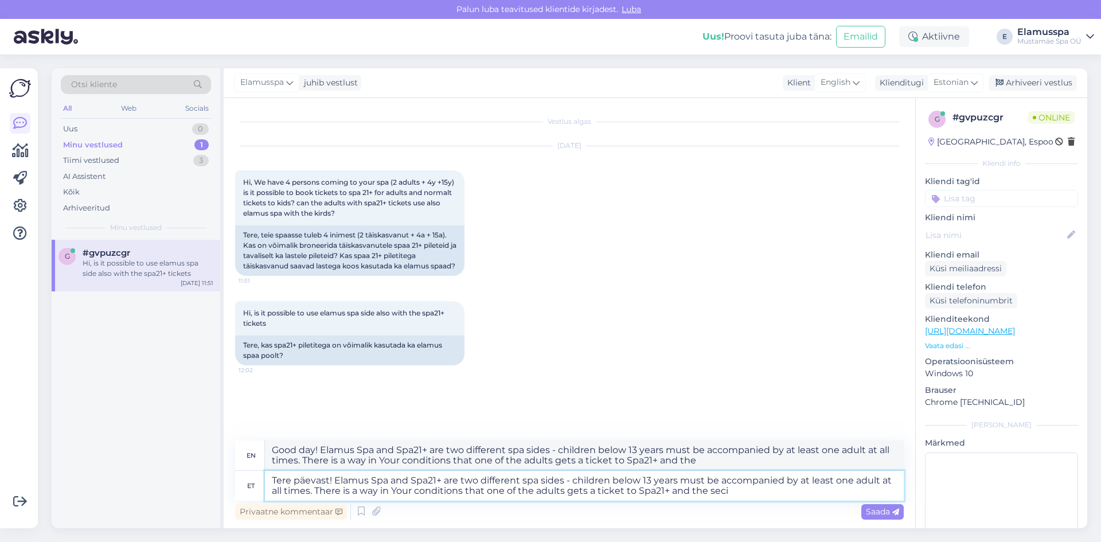
type textarea "Good day! Elamus Spa and Spa21+ are two different spa sides - children below 13…"
type textarea "Tere päevast! Elamus Spa and Spa21+ are two different spa sides - children belo…"
type textarea "Good day! Elamus Spa and Spa21+ are two different spa sides - children below 13…"
type textarea "Tere päevast! Elamus Spa and Spa21+ are two different spa sides - children belo…"
type textarea "Good day! Elamus Spa and Spa21+ are two different spa sides - children below 13…"
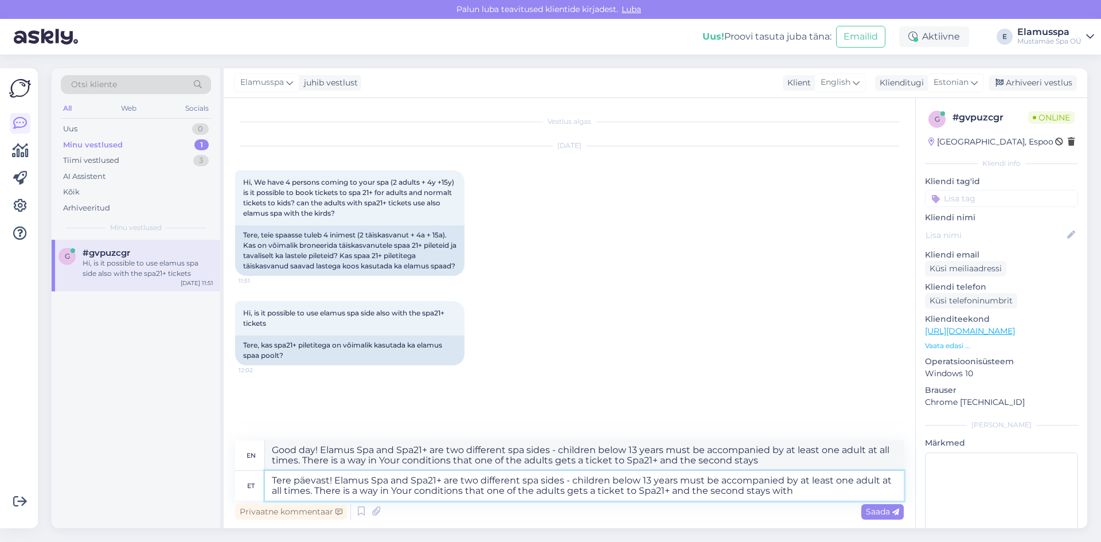
type textarea "Tere päevast! Elamus Spa and Spa21+ are two different spa sides - children belo…"
type textarea "Good day! Elamus Spa and Spa21+ are two different spa sides - children below 13…"
type textarea "Tere päevast! Elamus Spa and Spa21+ are two different spa sides - children belo…"
type textarea "Good day! Elamus Spa and Spa21+ are two different spa sides - children below 13…"
type textarea "Tere päevast! Elamus Spa and Spa21+ are two different spa sides - children belo…"
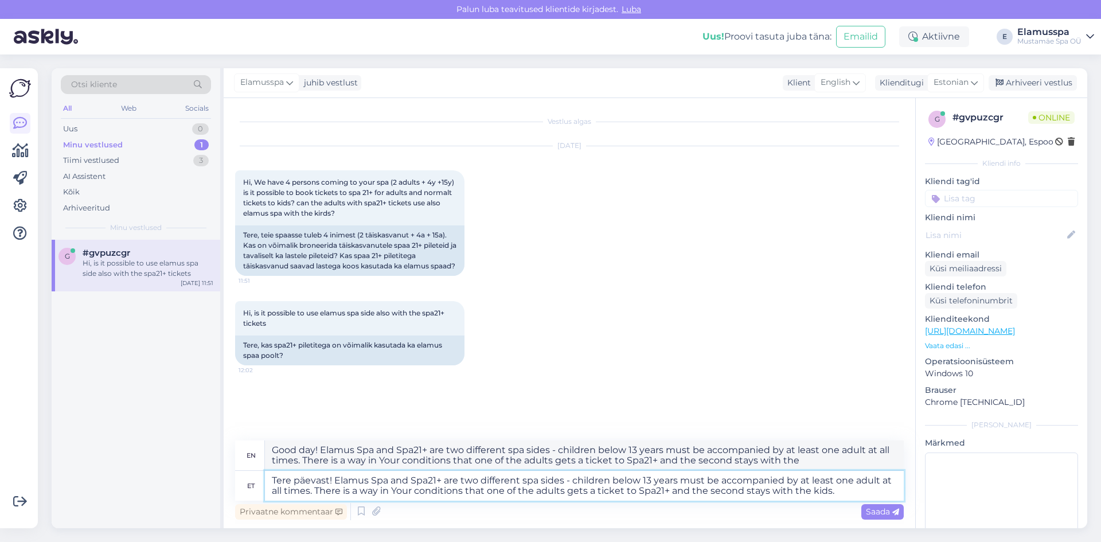
type textarea "Good day! Elamus Spa and Spa21+ are two different spa sides - children below 13…"
click at [834, 487] on textarea "Tere päevast! Elamus Spa and Spa21+ are two different spa sides - children belo…" at bounding box center [584, 486] width 639 height 30
click at [463, 491] on textarea "Tere päevast! Elamus Spa and Spa21+ are two different spa sides - children belo…" at bounding box center [584, 486] width 639 height 30
type textarea "Tere päevast! Elamus Spa and Spa21+ are two different spa sides - children belo…"
type textarea "Good day! Elamus Spa and Spa21+ are two different spa sides - children below 13…"
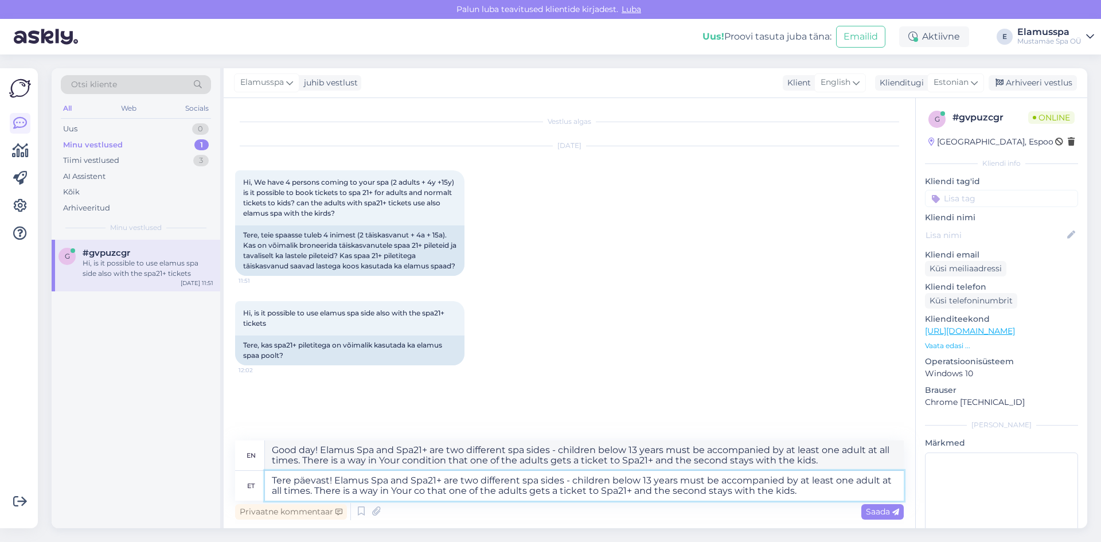
type textarea "Tere päevast! Elamus Spa and Spa21+ are two different spa sides - children belo…"
type textarea "Good day! Elamus Spa and Spa21+ are two different spa sides - children below 13…"
type textarea "Tere päevast! Elamus Spa and Spa21+ are two different spa sides - children belo…"
type textarea "Good day! Elamus Spa and Spa21+ are two different spa sides - children below 13…"
type textarea "Tere päevast! Elamus Spa and Spa21+ are two different spa sides - children belo…"
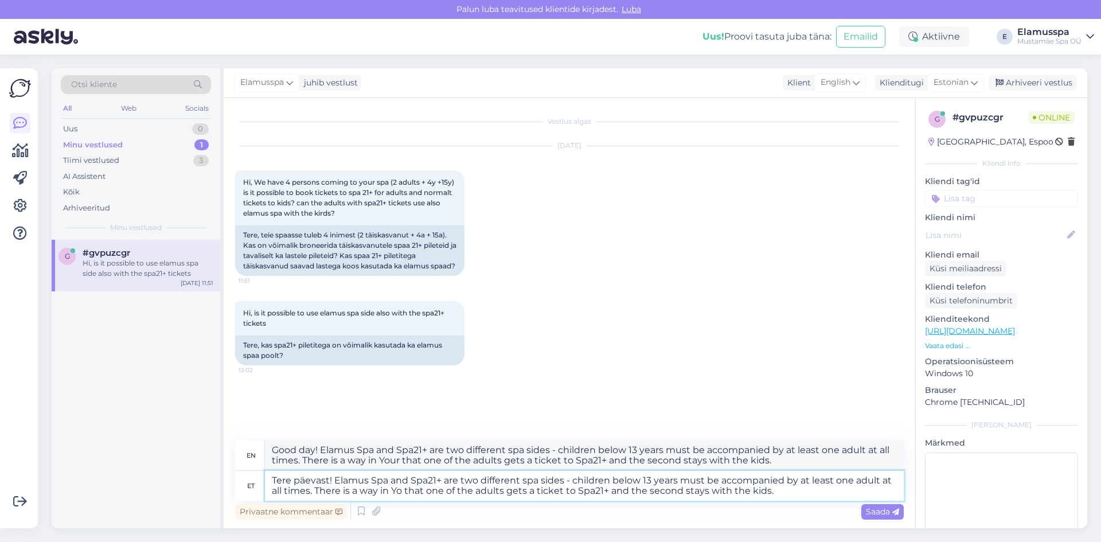
type textarea "Good day! Elamus Spa and Spa21+ are two different spa sides - children below 13…"
type textarea "Tere päevast! Elamus Spa and Spa21+ are two different spa sides - children belo…"
type textarea "Good day! Elamus Spa and Spa21+ are two different spa sides - children below 13…"
type textarea "Tere päevast! Elamus Spa and Spa21+ are two different spa sides - children belo…"
type textarea "Good day! Elamus Spa and Spa21+ are two different spa sides - children below 13…"
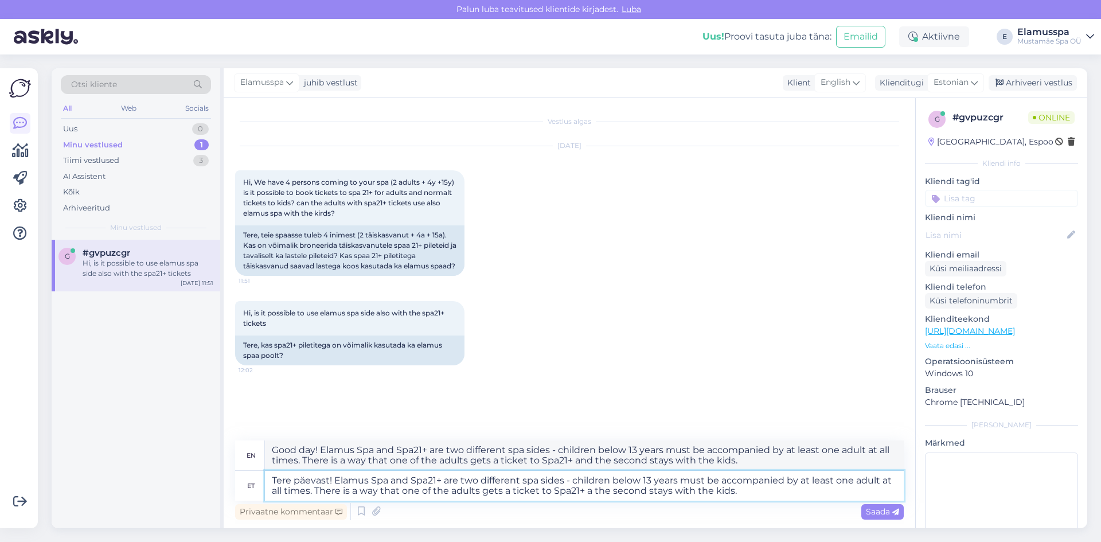
type textarea "Tere päevast! Elamus Spa and Spa21+ are two different spa sides - children belo…"
type textarea "Good day! Elamus Spa and Spa21+ are two different spa sides - children below 13…"
type textarea "Tere päevast! Elamus Spa and Spa21+ are two different spa sides - children belo…"
type textarea "Good day! Elamus Spa and Spa21+ are two different spa sides - children below 13…"
type textarea "Tere päevast! Elamus Spa and Spa21+ are two different spa sides - children belo…"
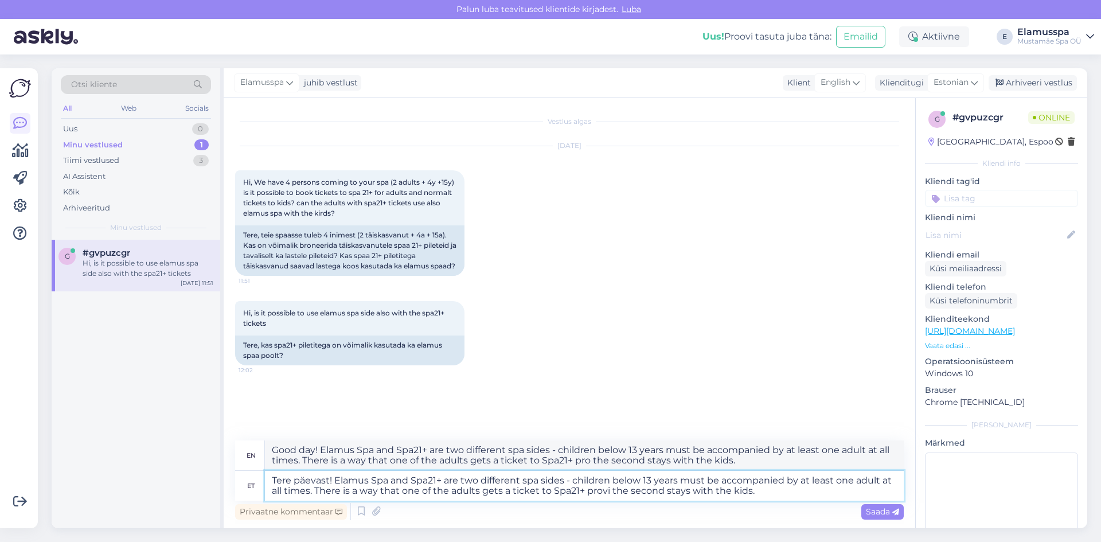
type textarea "Good day! Elamus Spa and Spa21+ are two different spa sides - children below 13…"
type textarea "Tere päevast! Elamus Spa and Spa21+ are two different spa sides - children belo…"
type textarea "Good day! Elamus Spa and Spa21+ are two different spa sides - children below 13…"
type textarea "Tere päevast! Elamus Spa and Spa21+ are two different spa sides - children belo…"
type textarea "Good day! Elamus Spa and Spa21+ are two different spa sides - children below 13…"
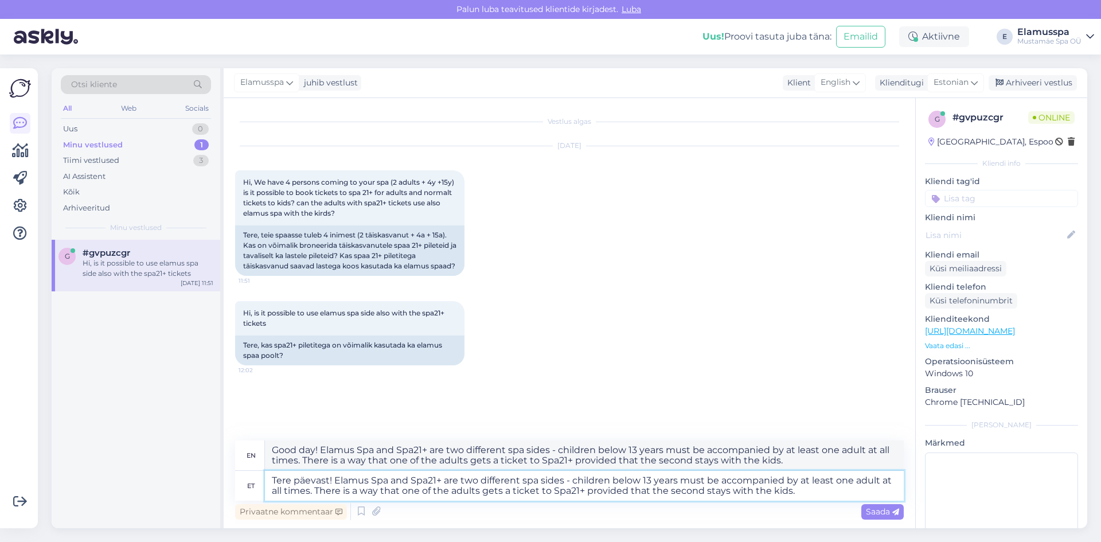
click at [819, 490] on textarea "Tere päevast! Elamus Spa and Spa21+ are two different spa sides - children belo…" at bounding box center [584, 486] width 639 height 30
click at [703, 487] on textarea "Tere päevast! Elamus Spa and Spa21+ are two different spa sides - children belo…" at bounding box center [584, 486] width 639 height 30
type textarea "Tere päevast! Elamus Spa and Spa21+ are two different spa sides - children belo…"
type textarea "Good day! Elamus Spa and Spa21+ are two different spa sides - children below 13…"
type textarea "Tere päevast! Elamus Spa and Spa21+ are two different spa sides - children belo…"
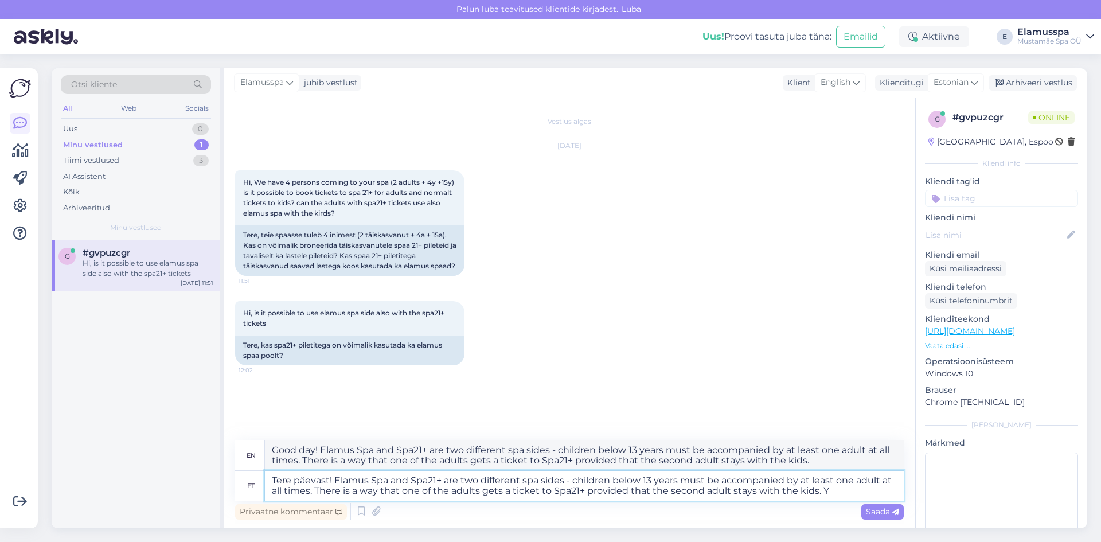
type textarea "Good day! Elamus Spa and Spa21+ are two different spa sides - children below 13…"
type textarea "Tere päevast! Elamus Spa and Spa21+ are two different spa sides - children belo…"
type textarea "Good day! Elamus Spa and Spa21+ are two different spa sides - children below 13…"
type textarea "Tere päevast! Elamus Spa and Spa21+ are two different spa sides - children belo…"
type textarea "Good day! Elamus Spa and Spa21+ are two different spa sides - children below 13…"
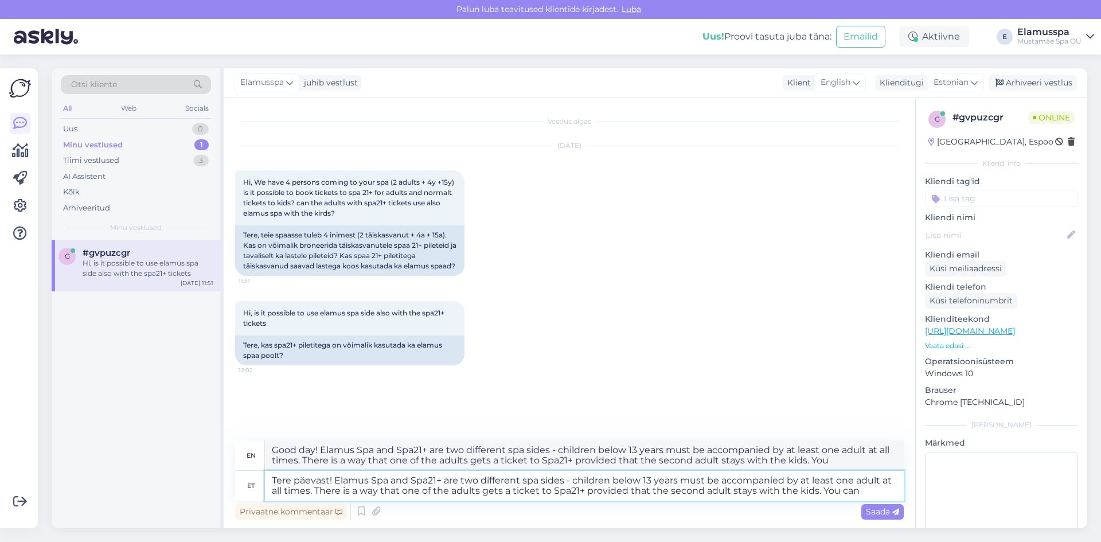
type textarea "Tere päevast! Elamus Spa and Spa21+ are two different spa sides - children belo…"
type textarea "Good day! Elamus Spa and Spa21+ are two different spa sides - children below 13…"
type textarea "Tere päevast! Elamus Spa and Spa21+ are two different spa sides - children belo…"
type textarea "Good day! Elamus Spa and Spa21+ are two different spa sides - children below 13…"
type textarea "Tere päevast! Elamus Spa and Spa21+ are two different spa sides - children belo…"
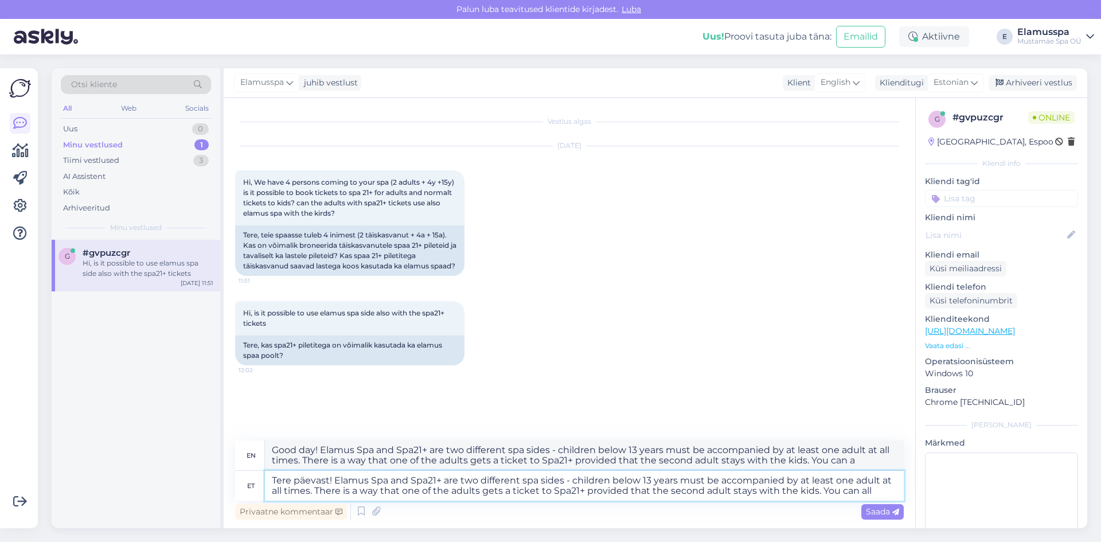
type textarea "Good day! Elamus Spa and Spa21+ are two different spa sides - children below 13…"
type textarea "Tere päevast! Elamus Spa and Spa21+ are two different spa sides - children belo…"
type textarea "Good day! Elamus Spa and Spa21+ are two different spa sides - children below 13…"
type textarea "Tere päevast! Elamus Spa and Spa21+ are two different spa sides - children belo…"
type textarea "Good day! Elamus Spa and Spa21+ are two different spa sides - children below 13…"
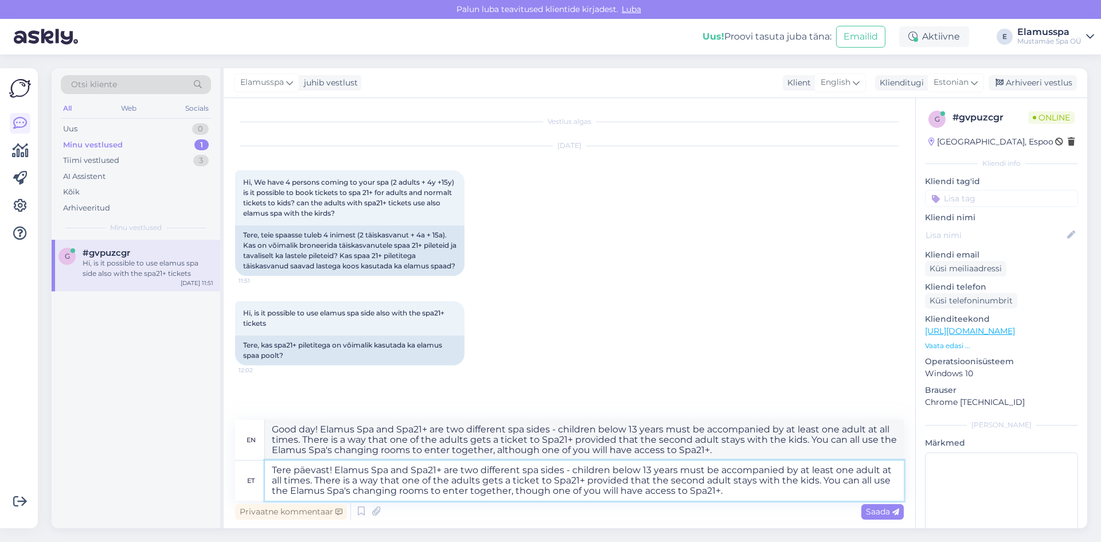
click at [739, 490] on textarea "Tere päevast! Elamus Spa and Spa21+ are two different spa sides - children belo…" at bounding box center [584, 480] width 639 height 40
click at [730, 500] on textarea "Tere päevast! Elamus Spa and Spa21+ are two different spa sides - children belo…" at bounding box center [584, 480] width 639 height 40
click at [743, 491] on textarea "Tere päevast! Elamus Spa and Spa21+ are two different spa sides - children belo…" at bounding box center [584, 480] width 639 height 40
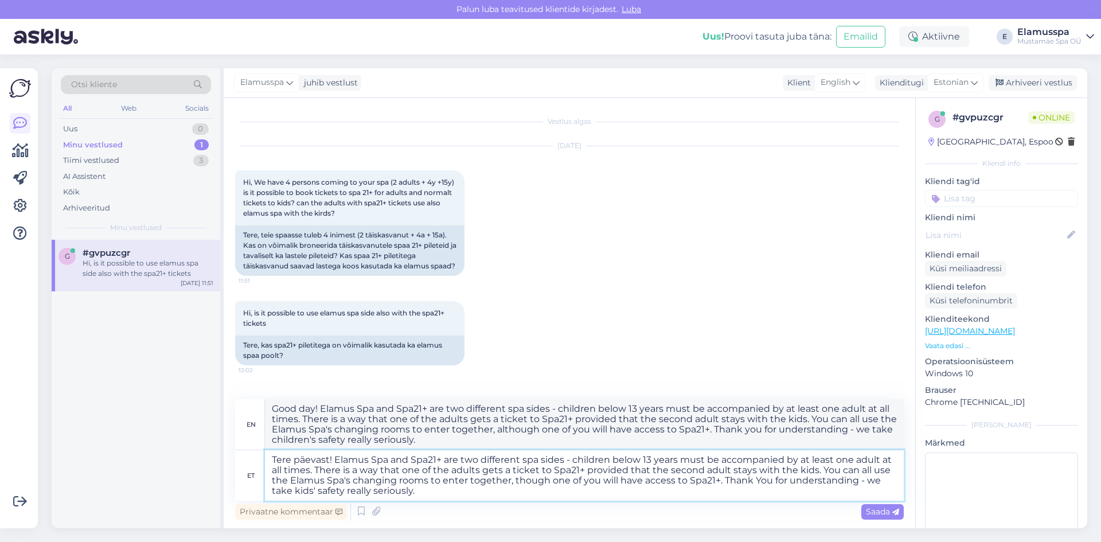
click at [440, 497] on textarea "Tere päevast! Elamus Spa and Spa21+ are two different spa sides - children belo…" at bounding box center [584, 475] width 639 height 50
click at [856, 512] on div "Privaatne kommentaar Saada" at bounding box center [569, 511] width 668 height 22
click at [873, 513] on span "Saada" at bounding box center [882, 511] width 33 height 10
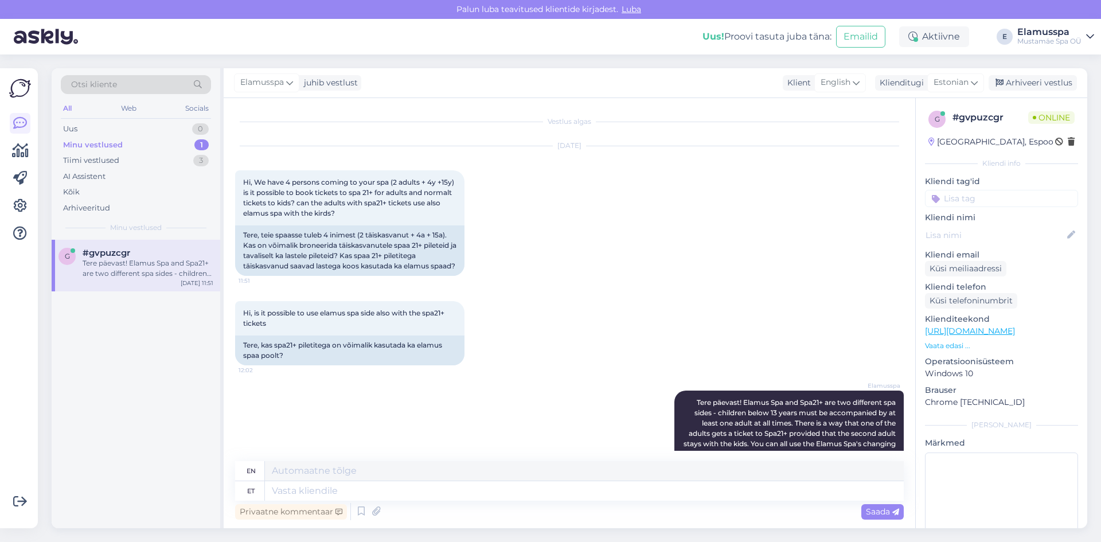
scroll to position [151, 0]
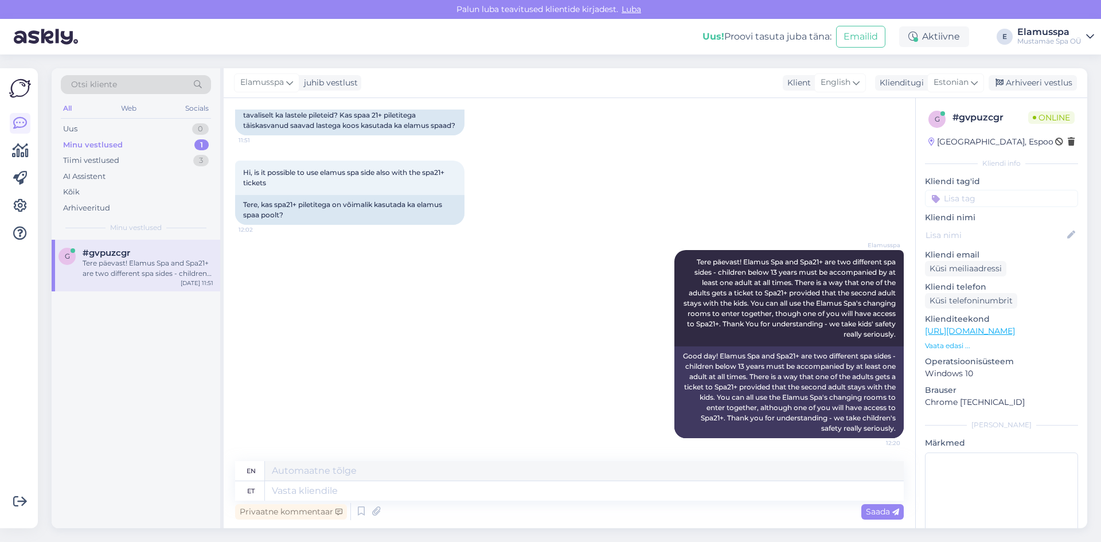
click at [1041, 95] on div "Elamusspa juhib vestlust Klient English Arabic Belarusian Bulgarian Chinese Cze…" at bounding box center [655, 83] width 863 height 30
click at [1049, 87] on div "Arhiveeri vestlus" at bounding box center [1032, 82] width 88 height 15
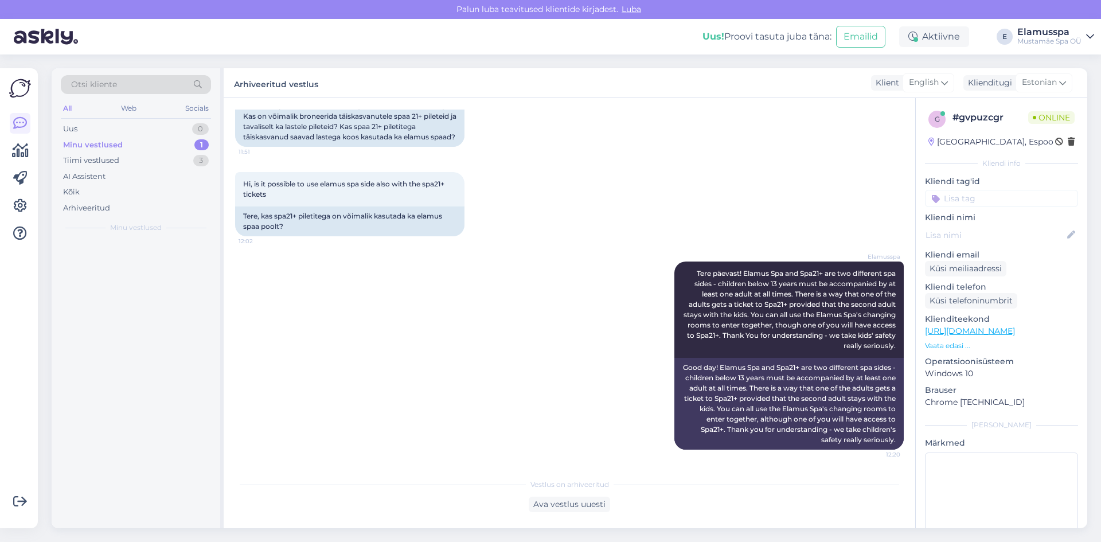
scroll to position [139, 0]
